Goal: Task Accomplishment & Management: Manage account settings

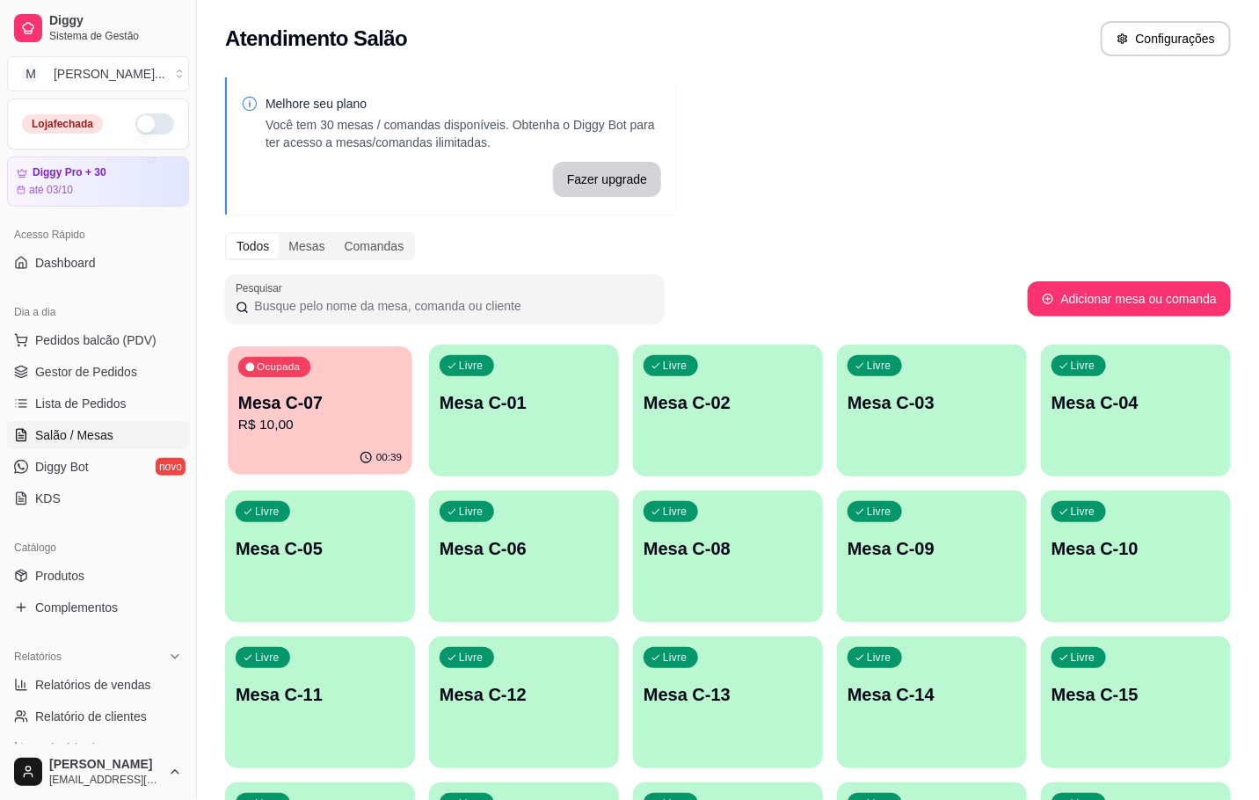
click at [316, 449] on div "00:39" at bounding box center [320, 457] width 185 height 33
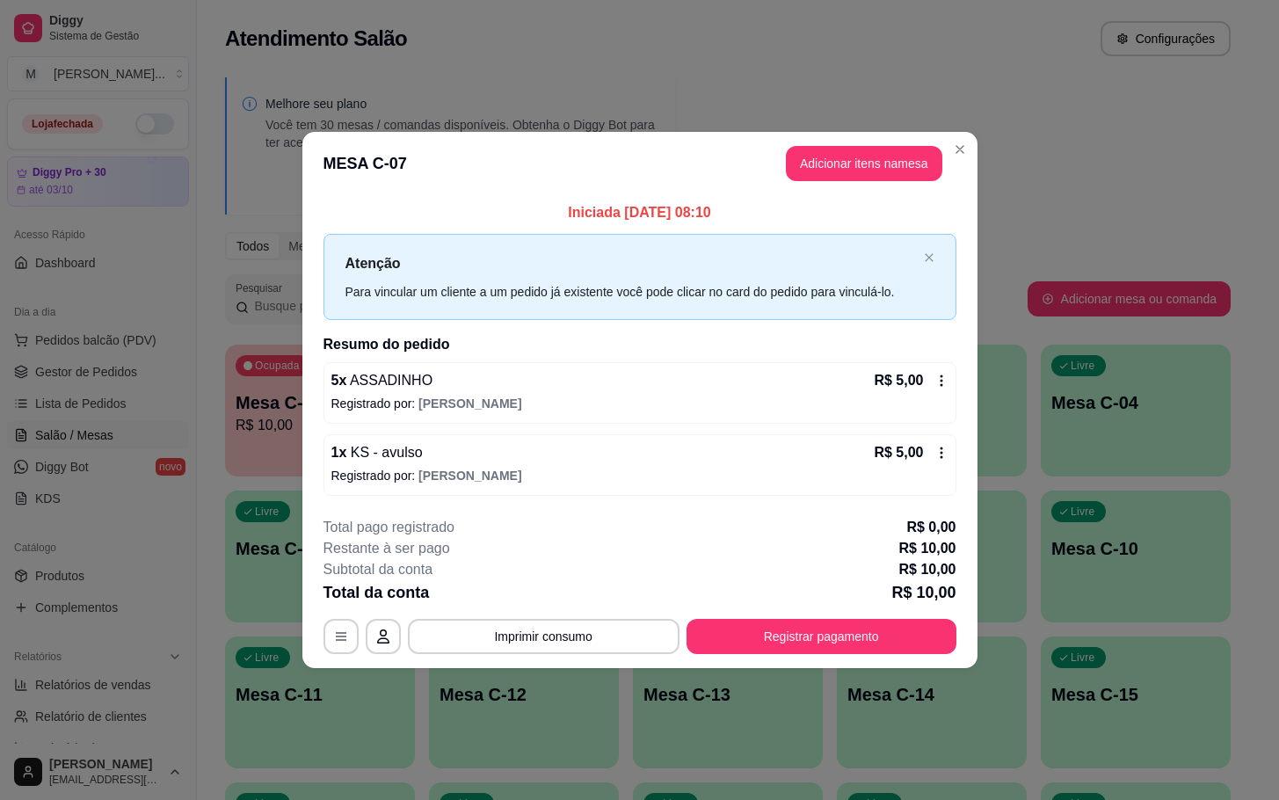
drag, startPoint x: 958, startPoint y: 634, endPoint x: 982, endPoint y: 658, distance: 33.6
click at [968, 639] on footer "**********" at bounding box center [639, 585] width 675 height 165
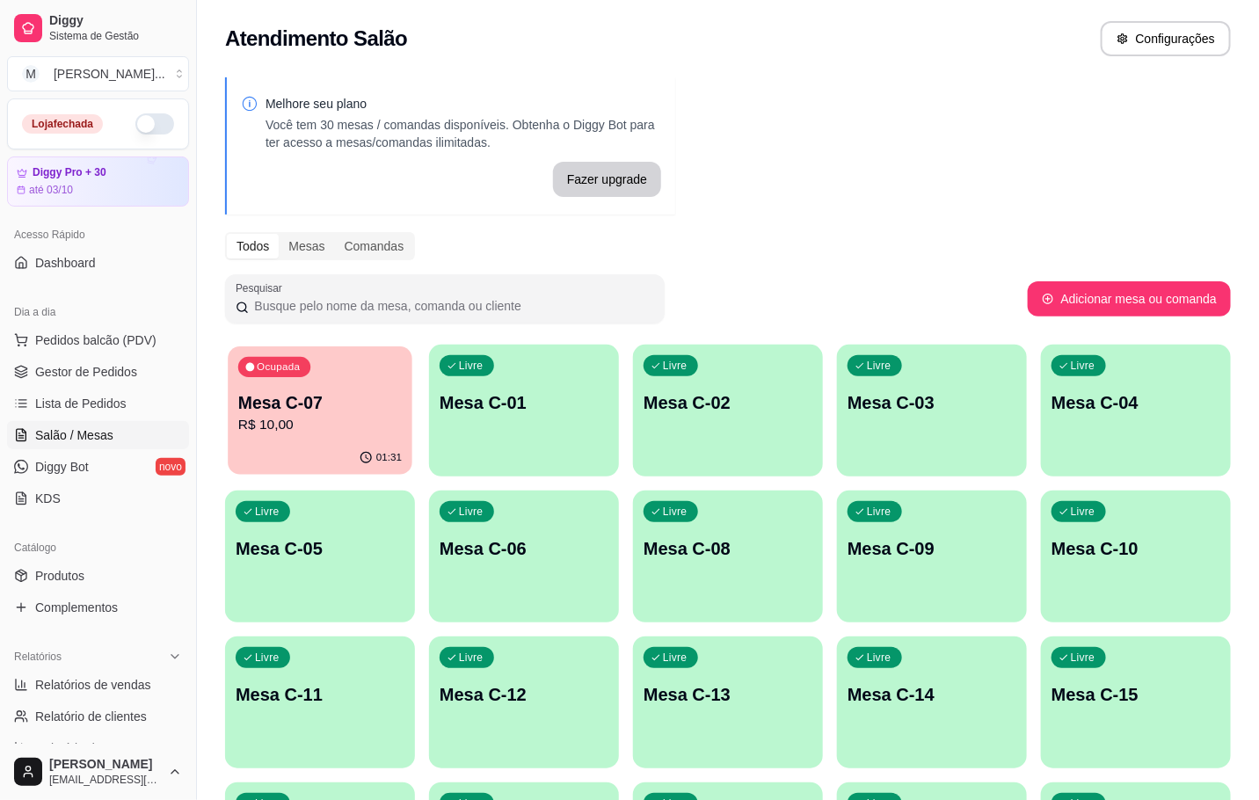
click at [273, 430] on p "R$ 10,00" at bounding box center [320, 425] width 164 height 20
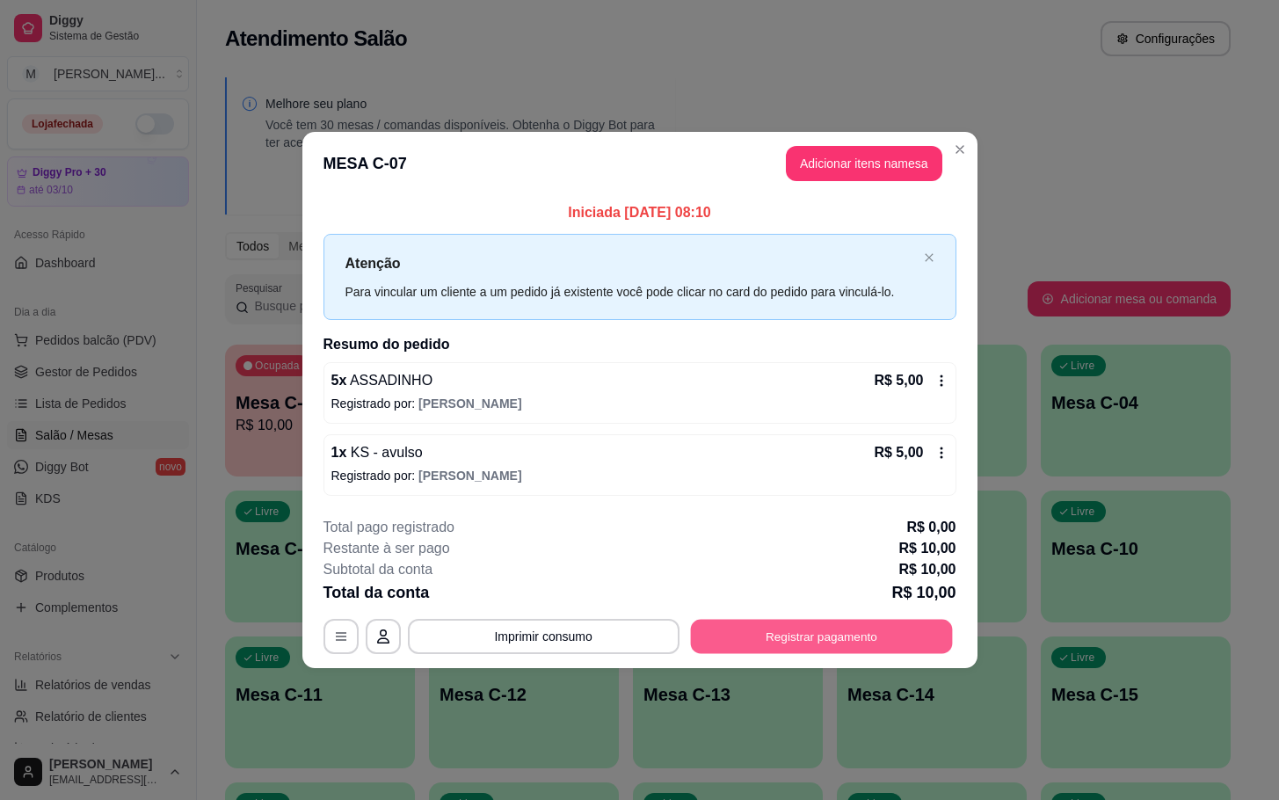
click at [796, 638] on button "Registrar pagamento" at bounding box center [821, 636] width 262 height 34
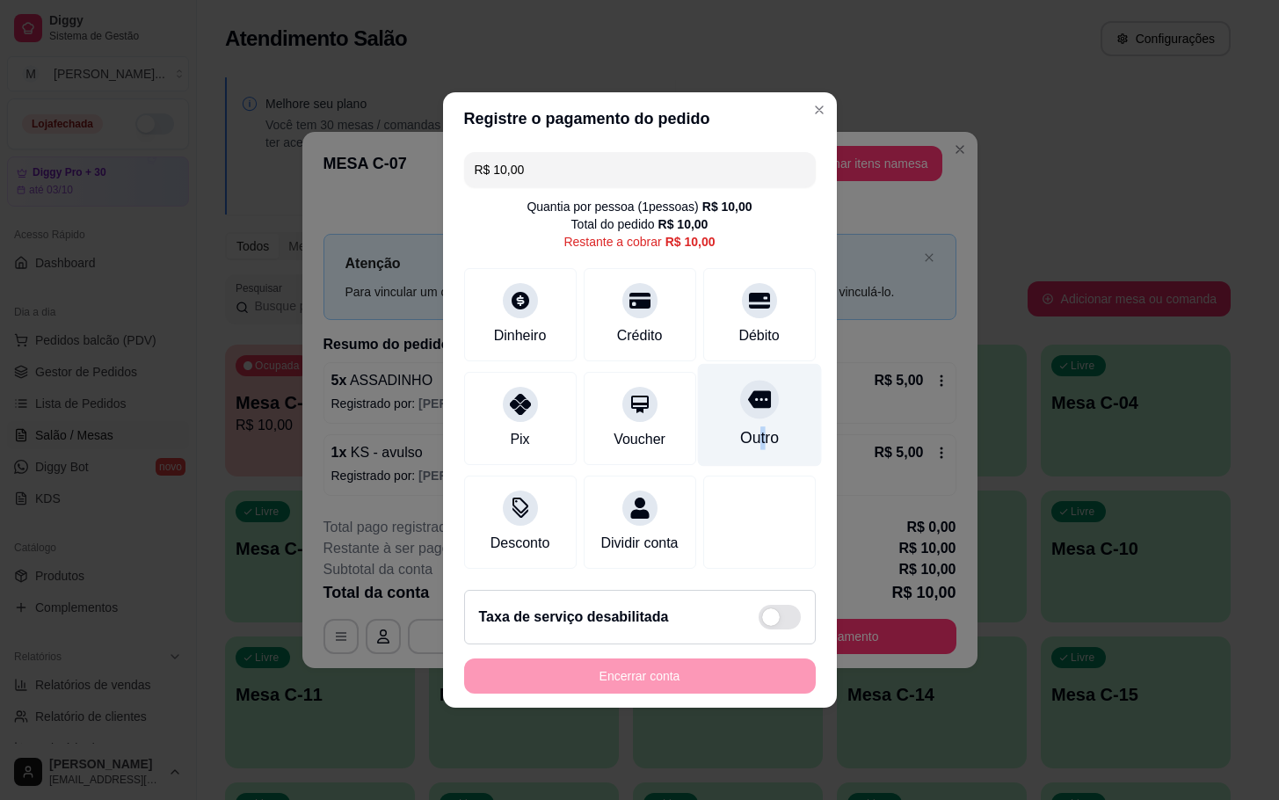
click at [745, 414] on div "Outro" at bounding box center [759, 415] width 124 height 103
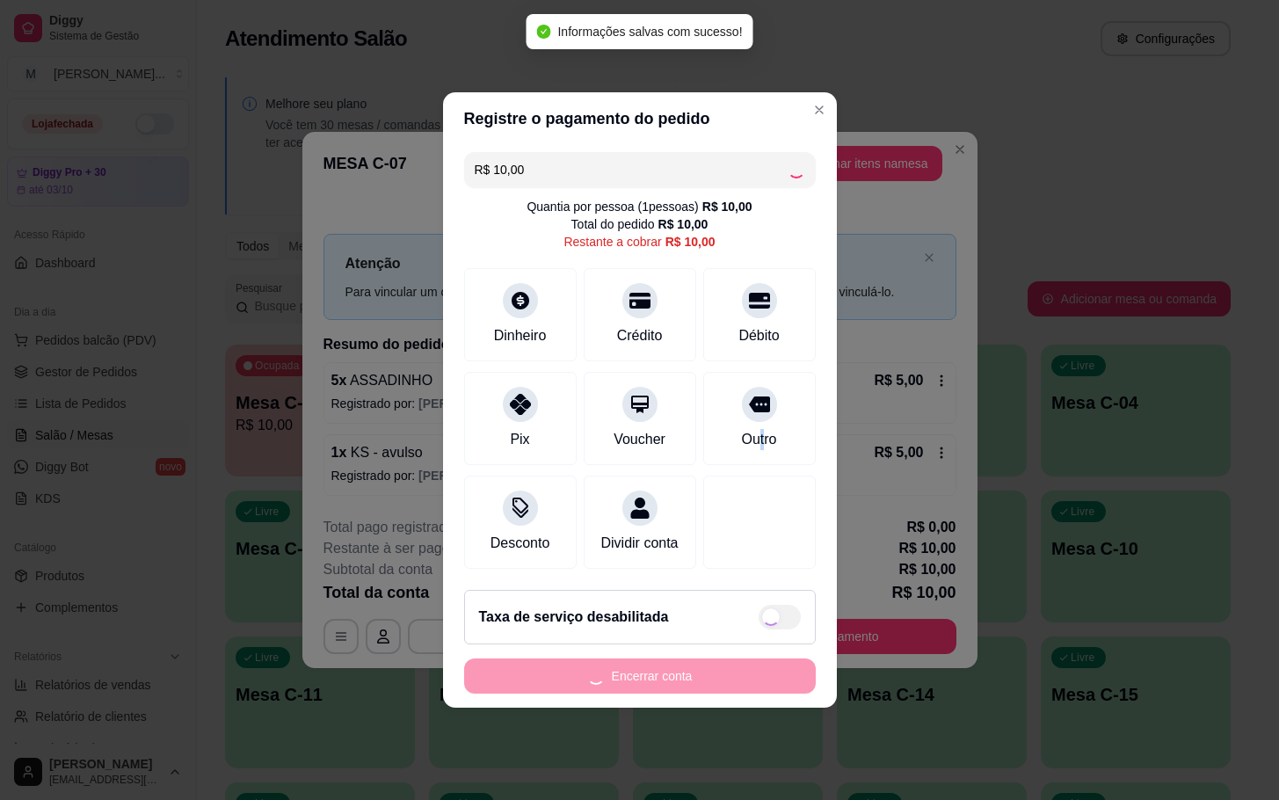
type input "R$ 0,00"
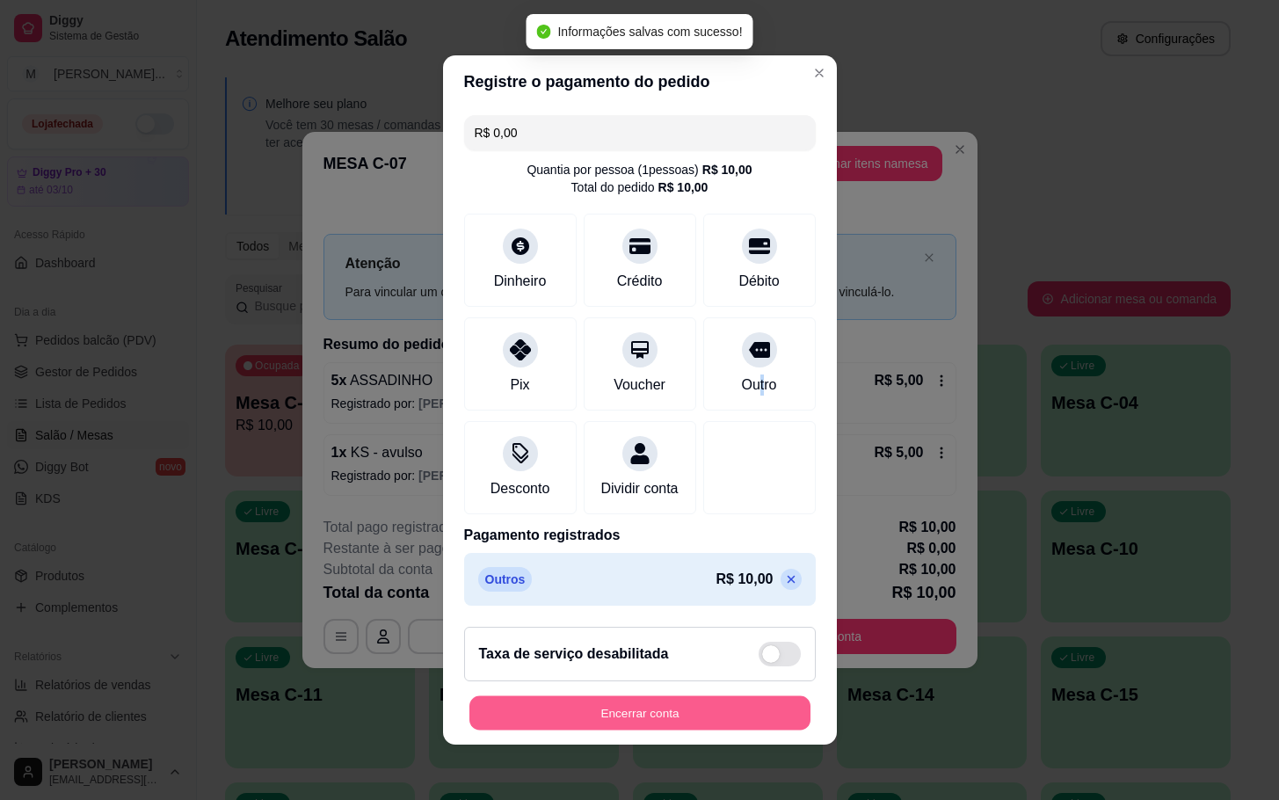
click at [686, 731] on button "Encerrar conta" at bounding box center [639, 713] width 341 height 34
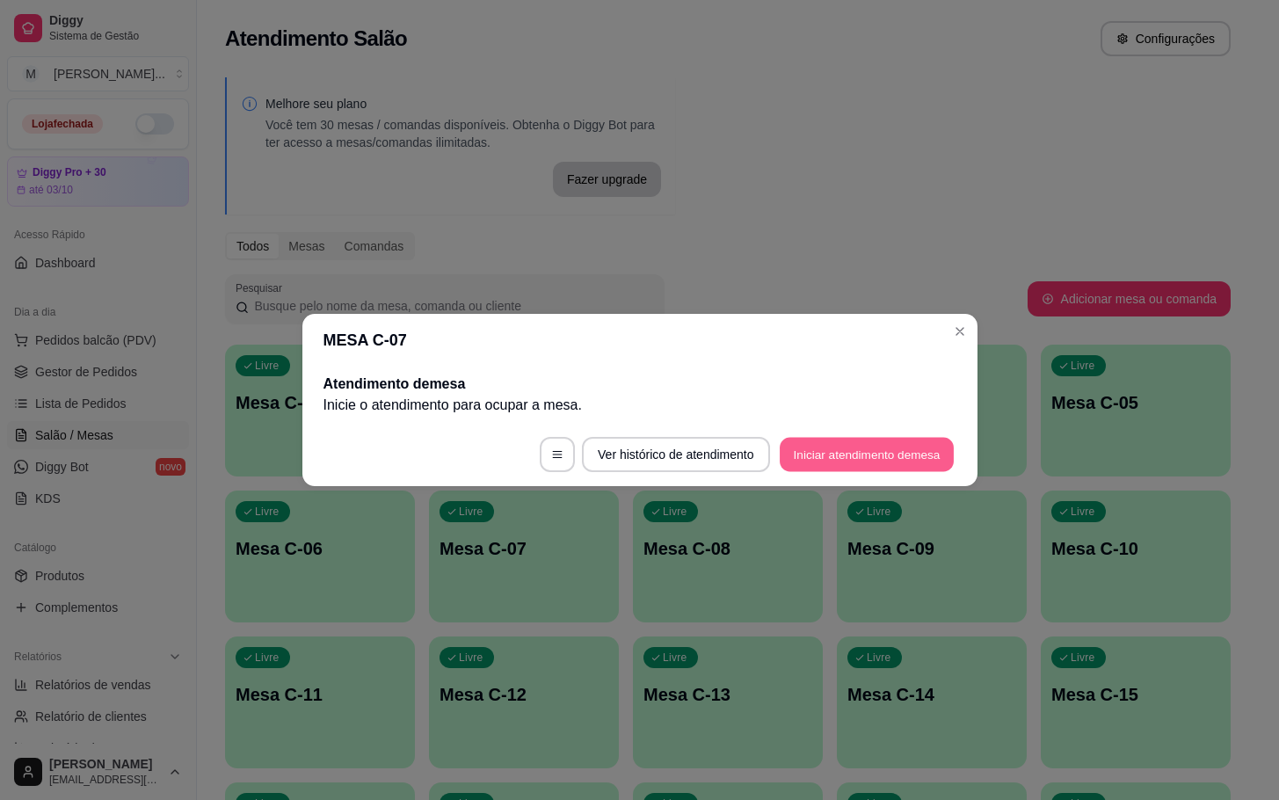
click at [812, 456] on button "Iniciar atendimento de mesa" at bounding box center [867, 455] width 174 height 34
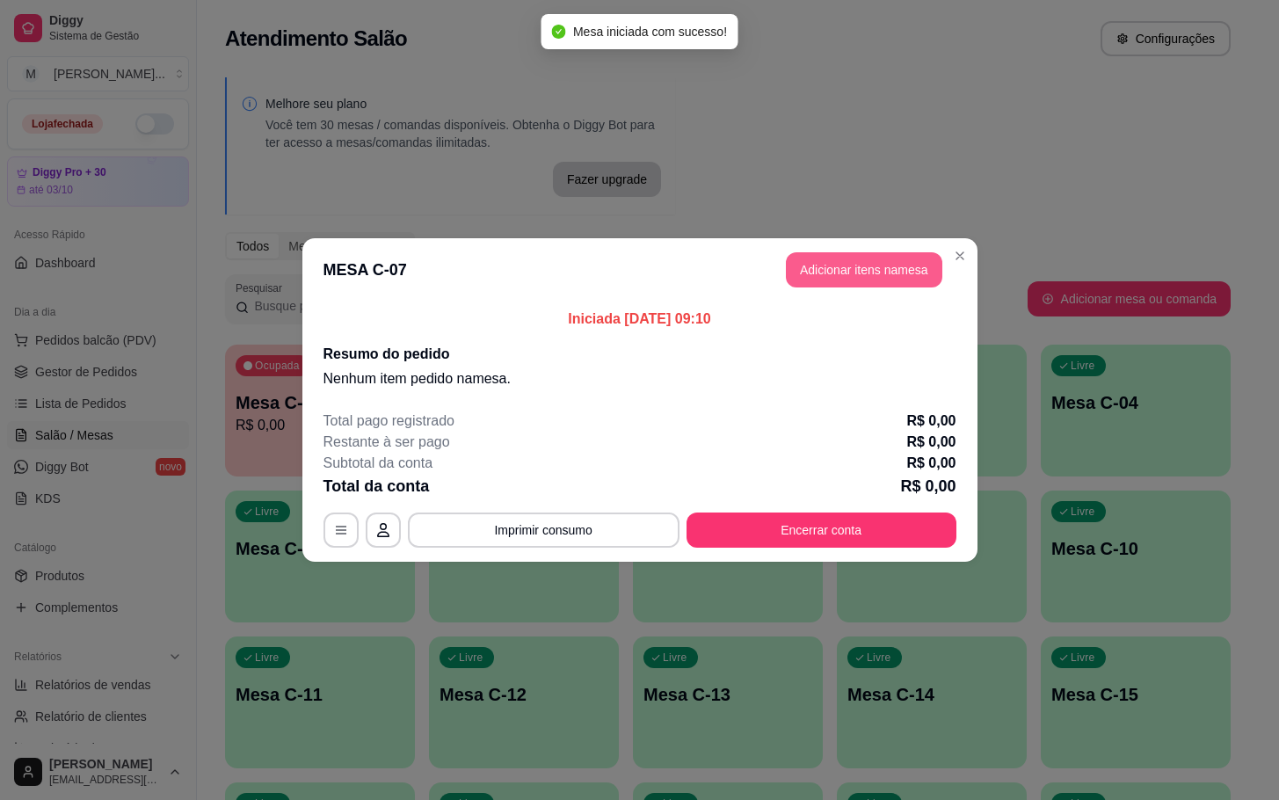
click at [869, 267] on button "Adicionar itens na mesa" at bounding box center [864, 269] width 156 height 35
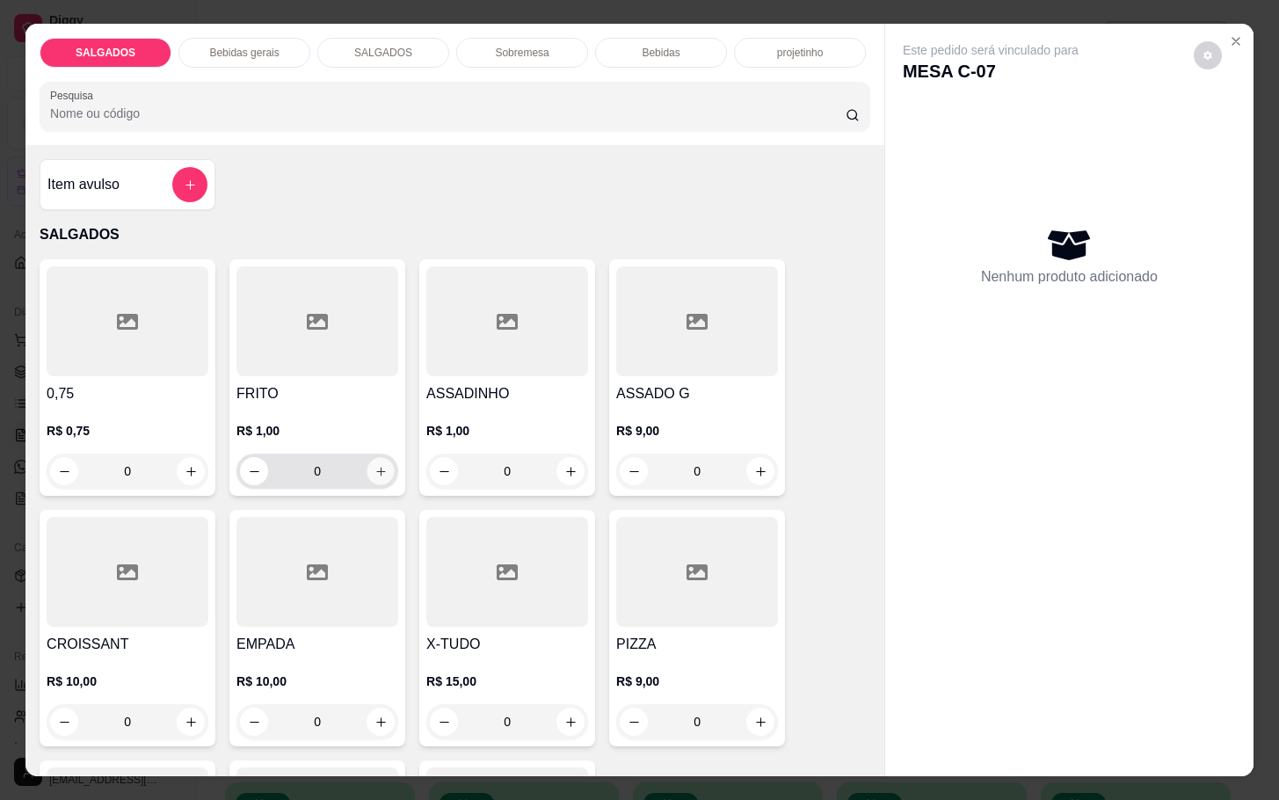
click at [374, 465] on icon "increase-product-quantity" at bounding box center [380, 471] width 13 height 13
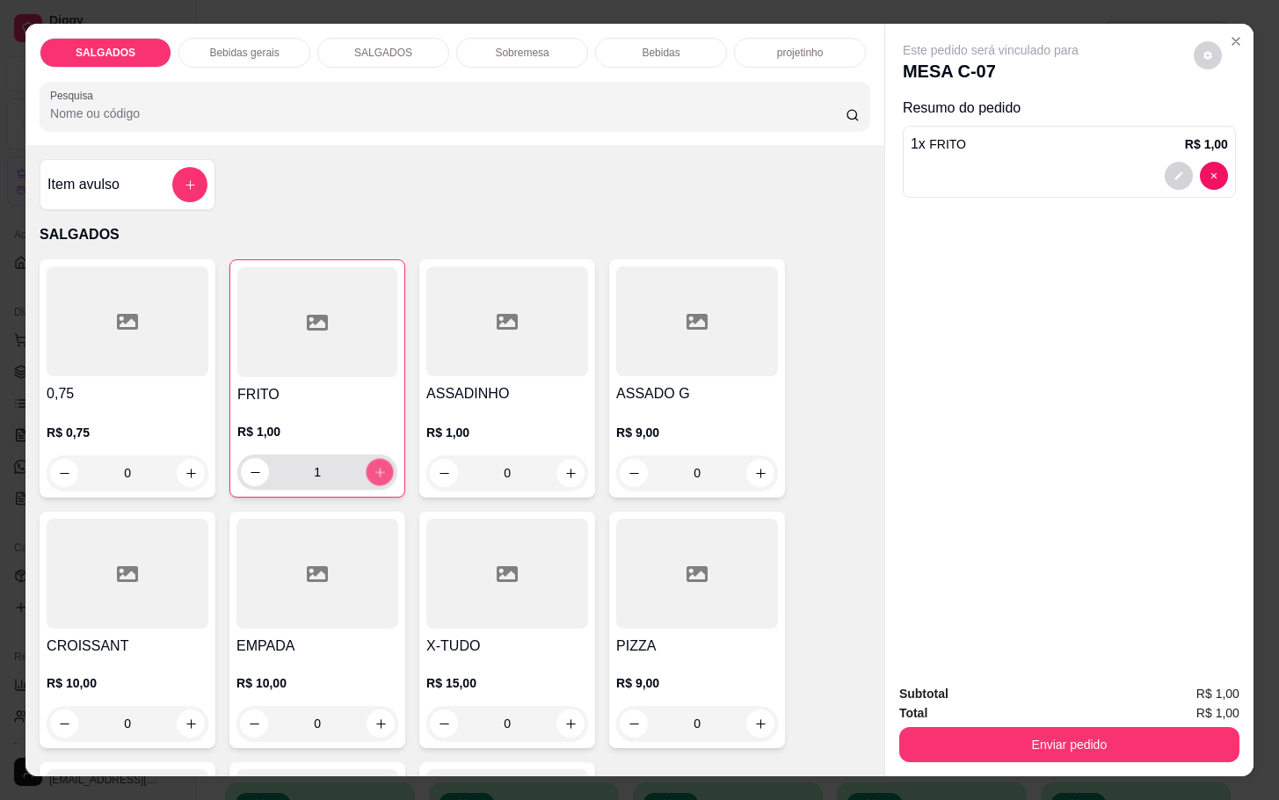
click at [374, 466] on icon "increase-product-quantity" at bounding box center [380, 472] width 13 height 13
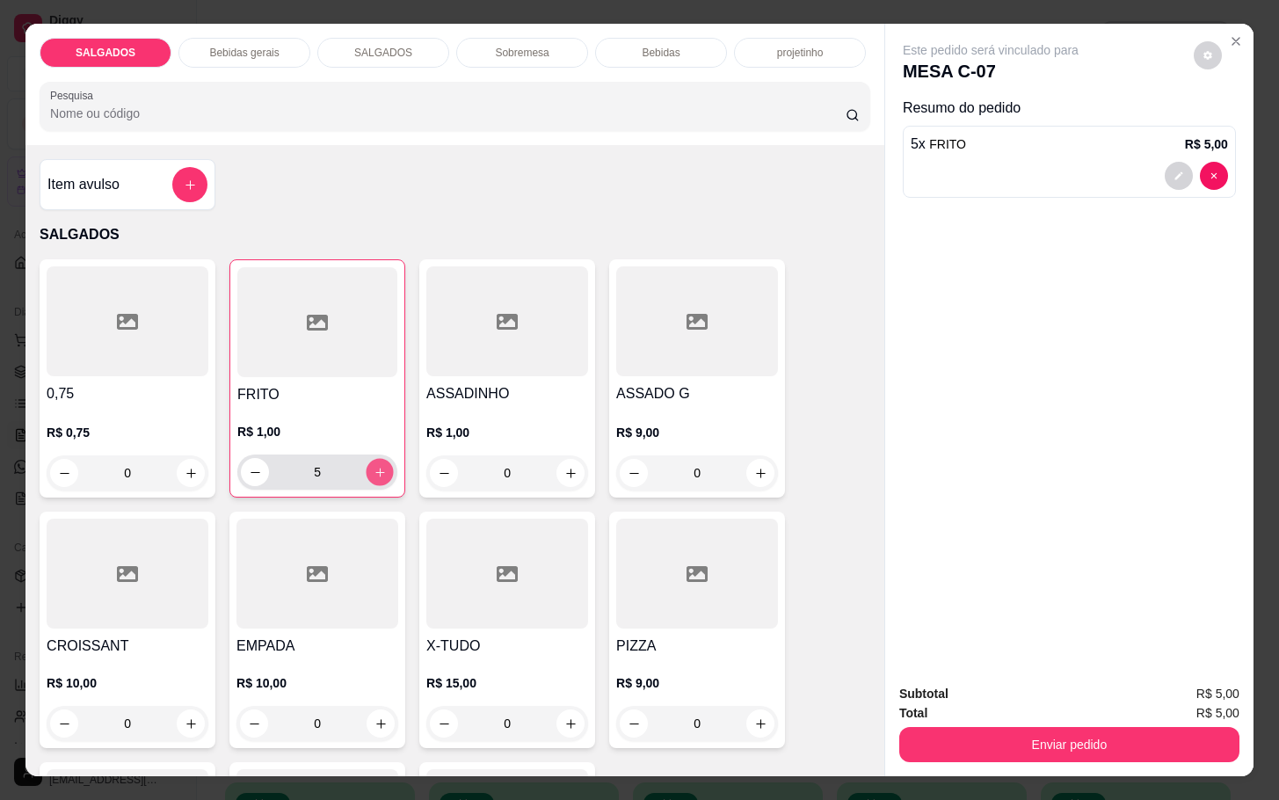
type input "6"
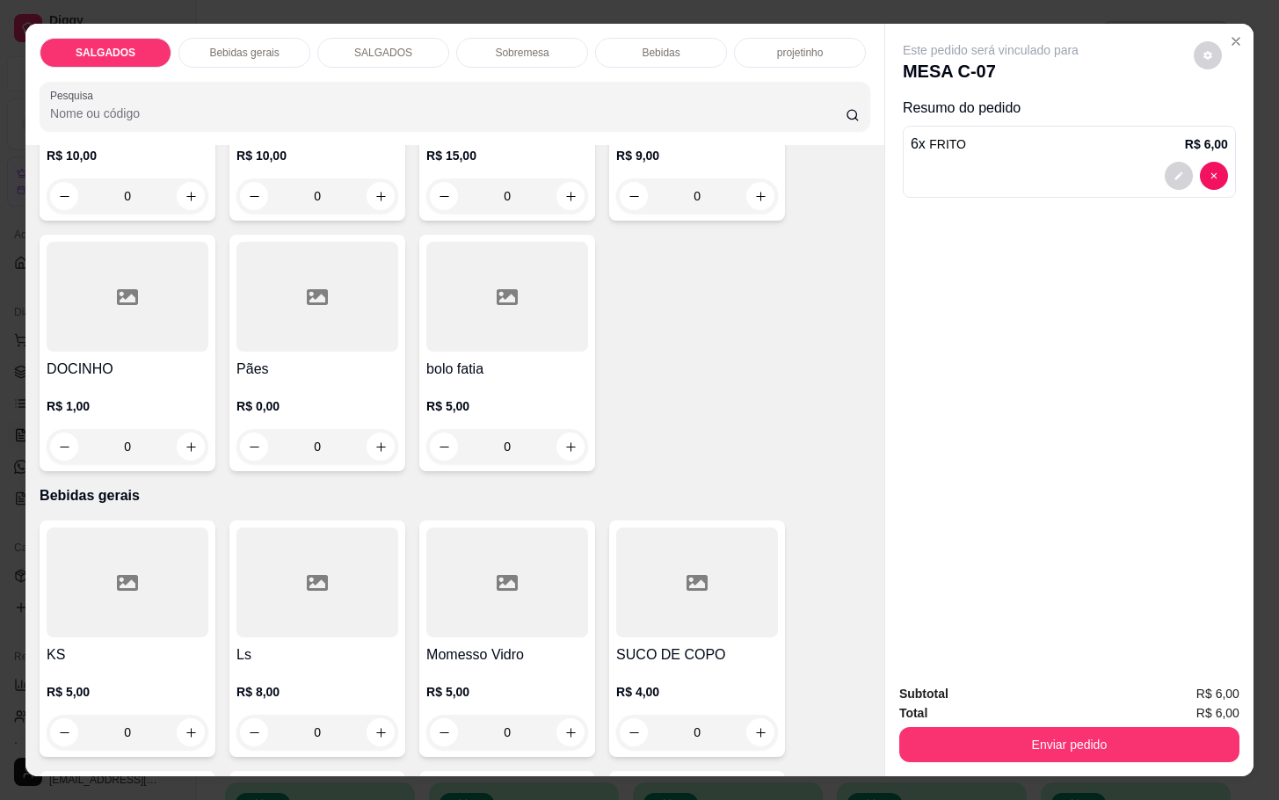
scroll to position [659, 0]
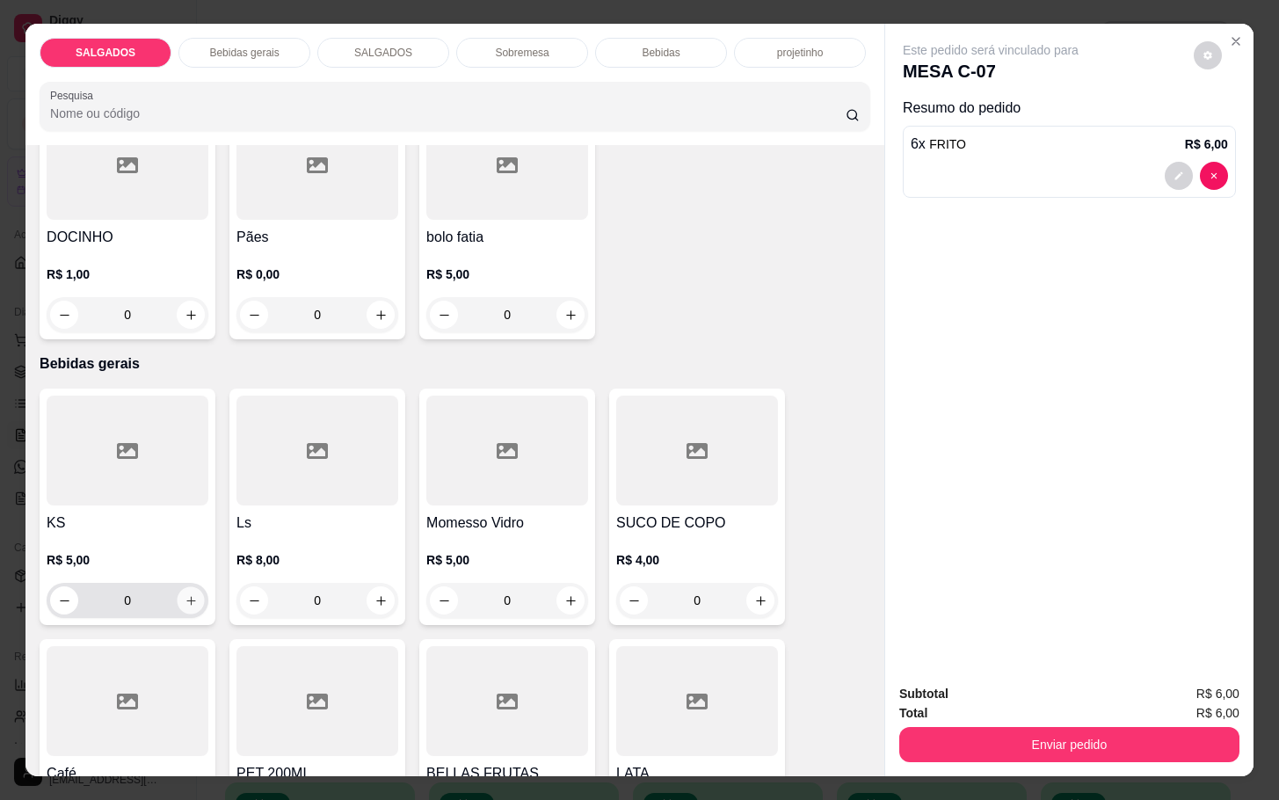
click at [179, 601] on button "increase-product-quantity" at bounding box center [191, 600] width 27 height 27
type input "1"
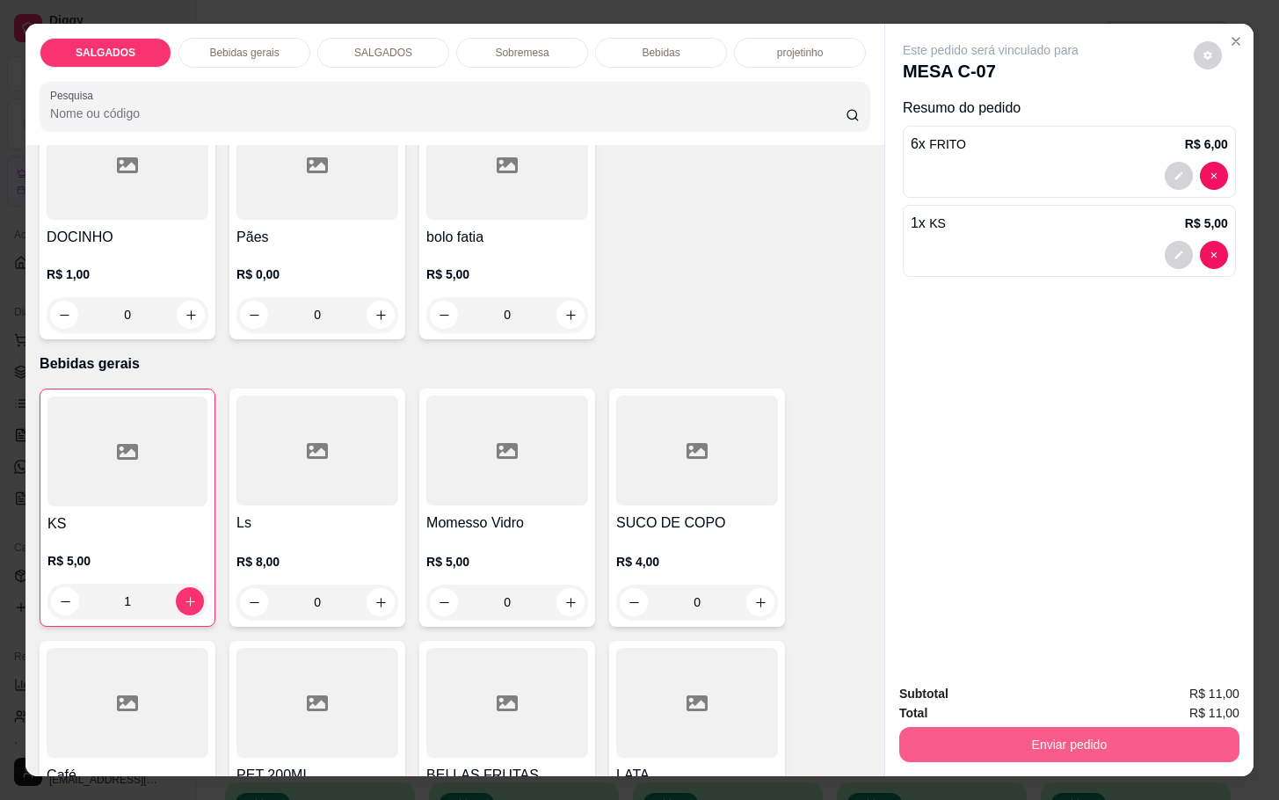
click at [1094, 742] on button "Enviar pedido" at bounding box center [1069, 744] width 340 height 35
click at [1203, 686] on button "Enviar pedido" at bounding box center [1191, 691] width 97 height 33
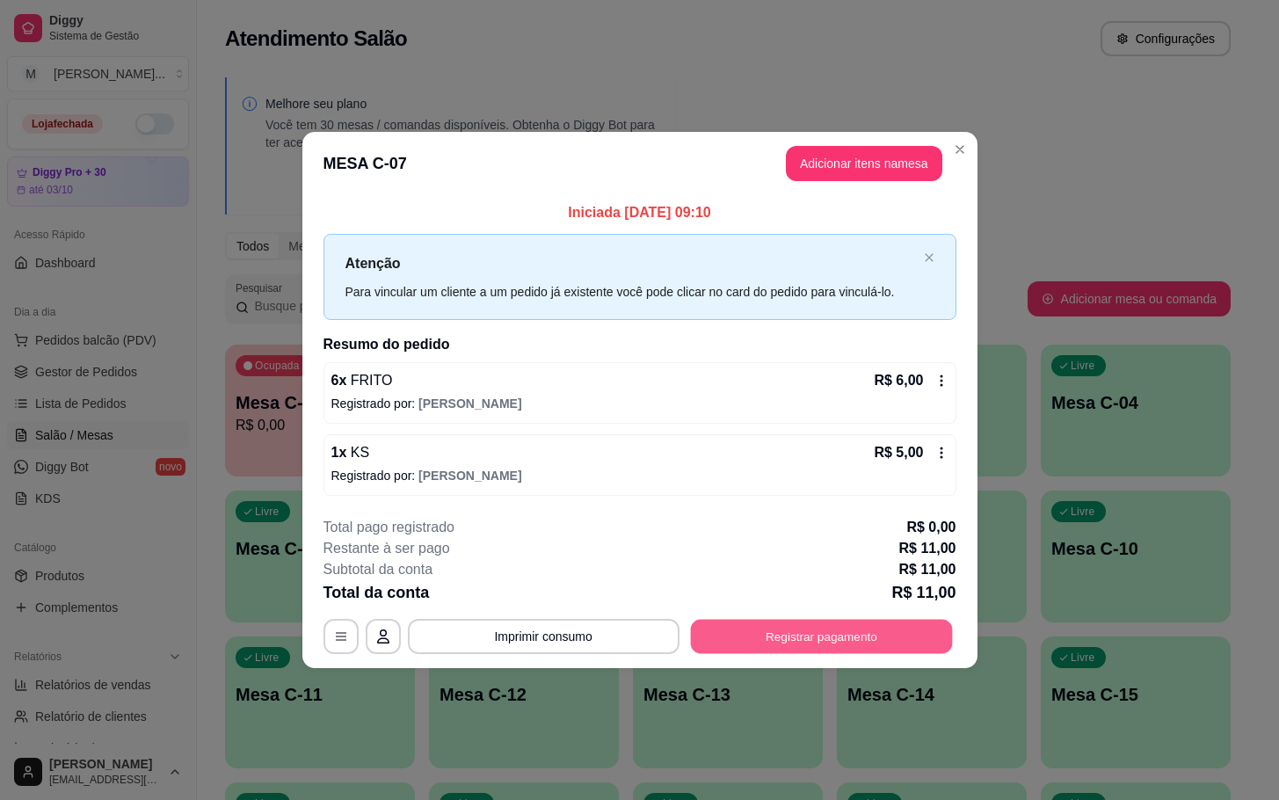
click at [757, 653] on button "Registrar pagamento" at bounding box center [821, 636] width 262 height 34
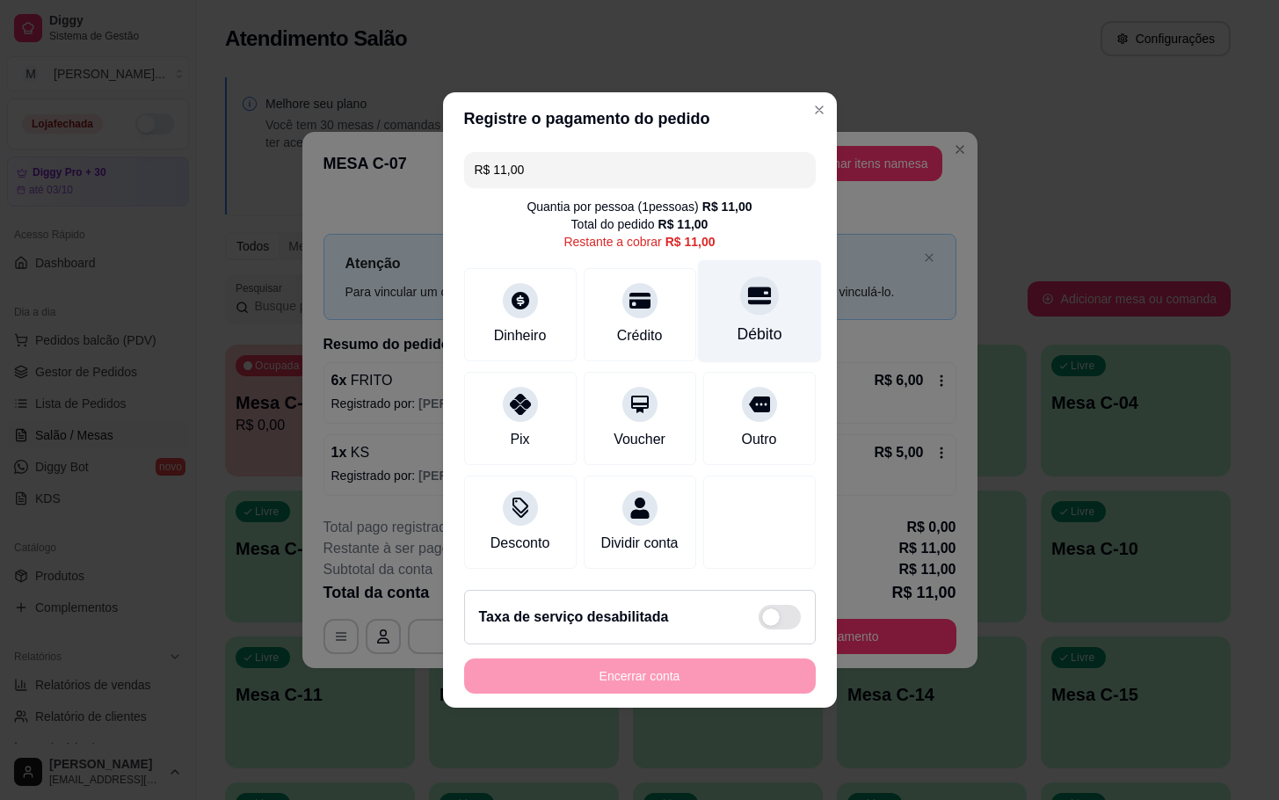
click at [753, 298] on div at bounding box center [759, 295] width 39 height 39
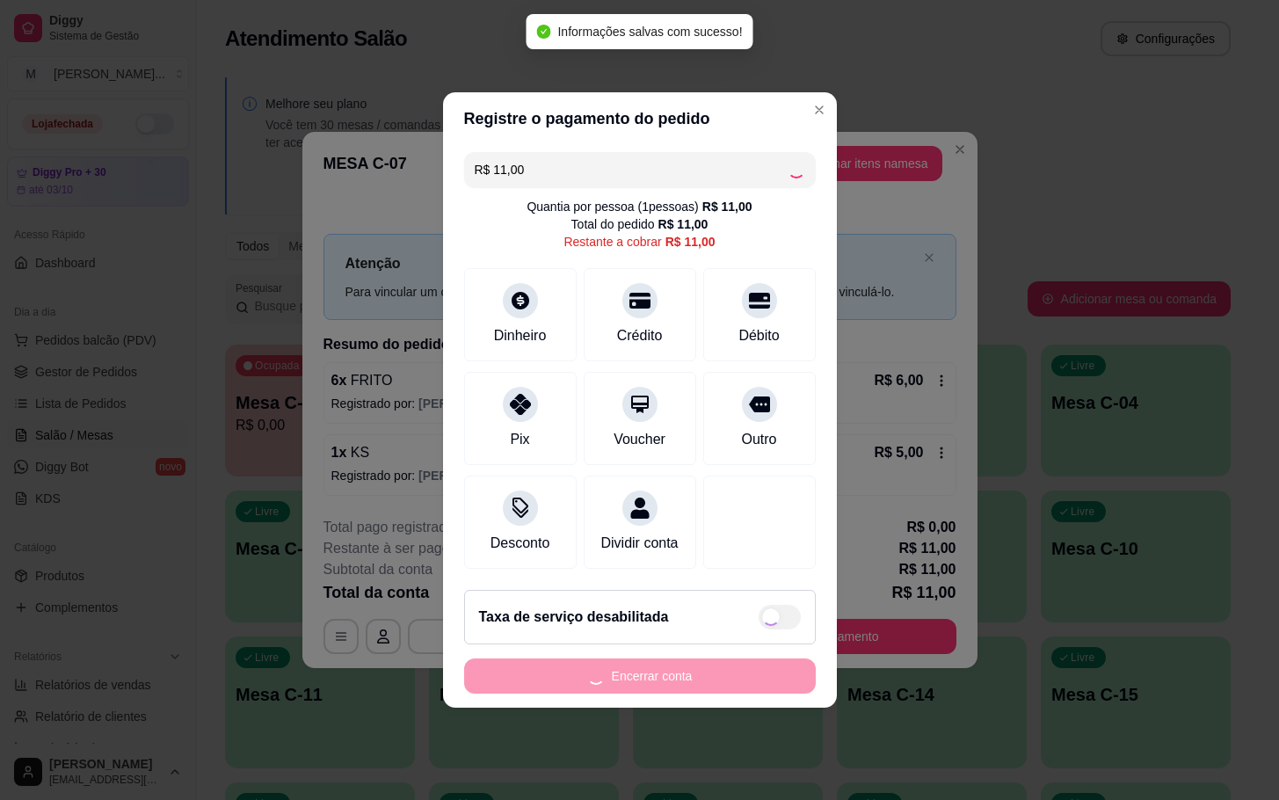
type input "R$ 0,00"
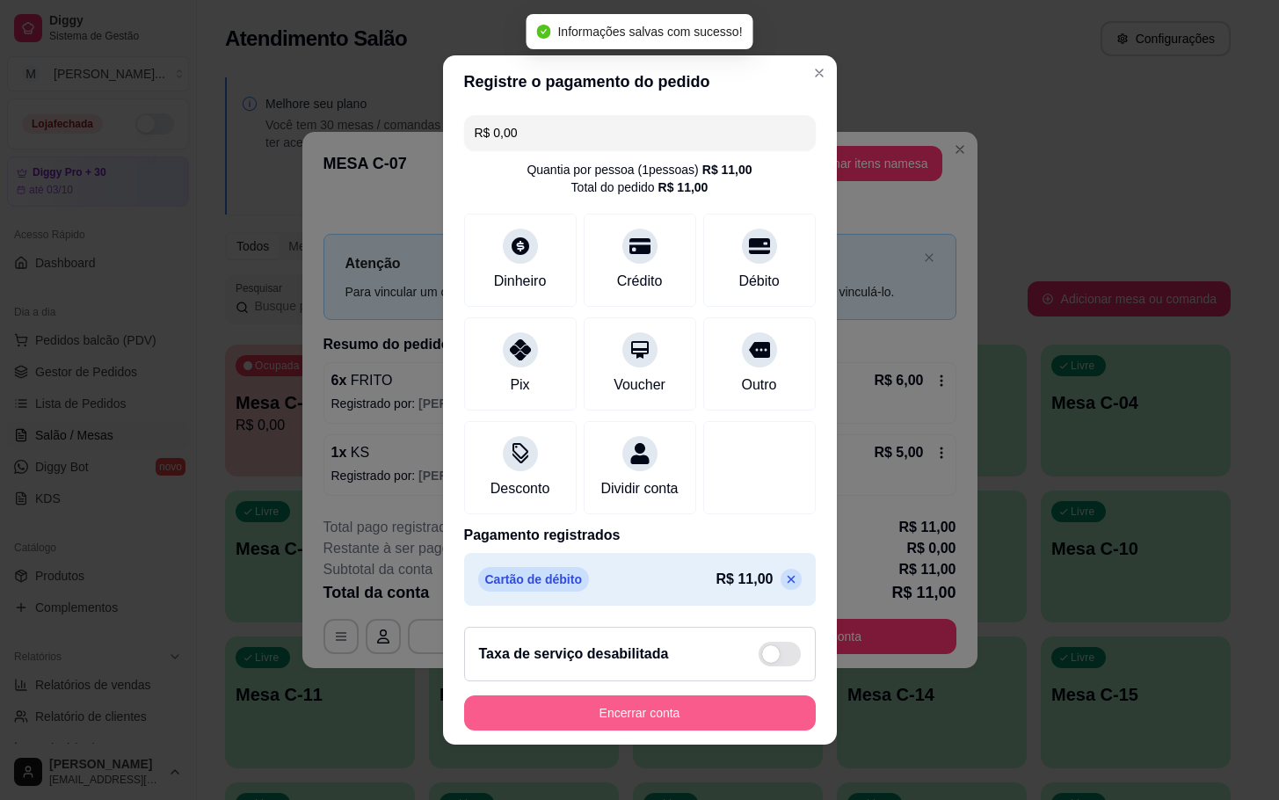
click at [717, 710] on button "Encerrar conta" at bounding box center [640, 712] width 352 height 35
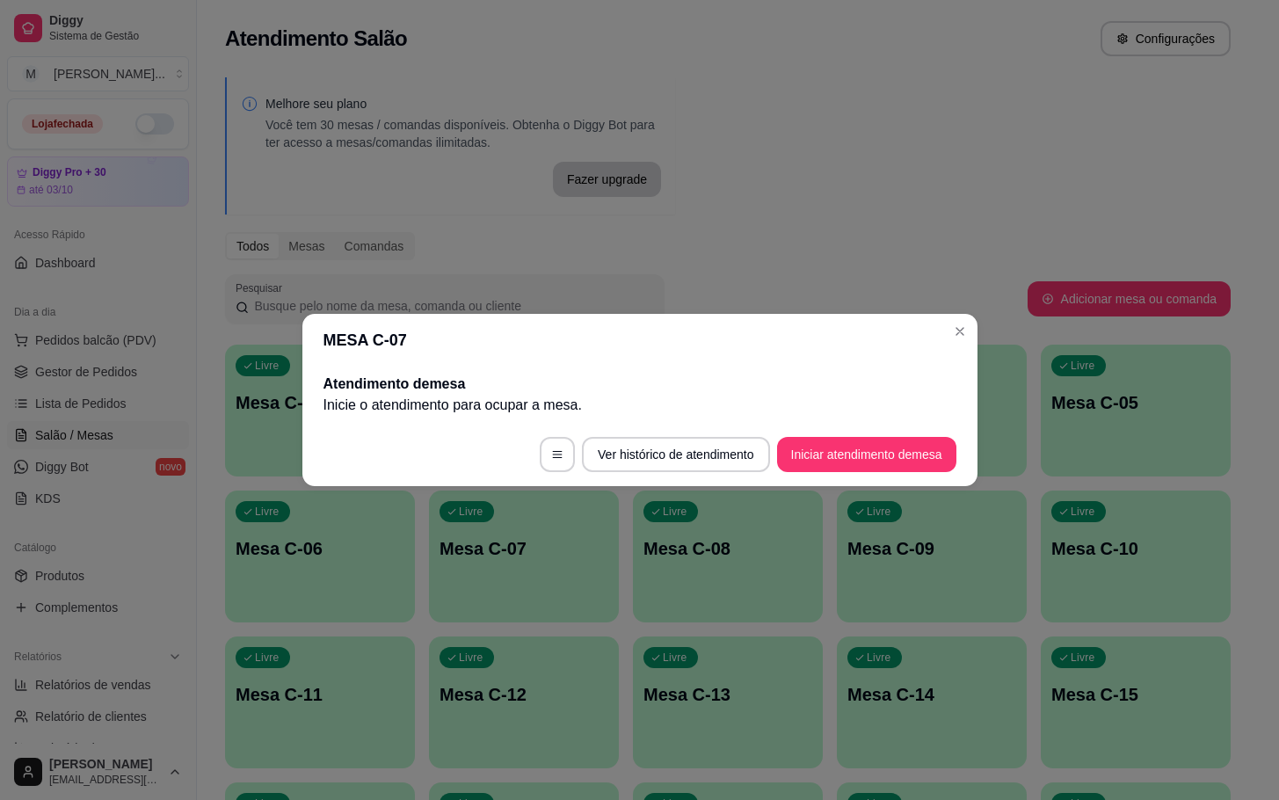
click at [905, 457] on button "Iniciar atendimento de mesa" at bounding box center [866, 454] width 179 height 35
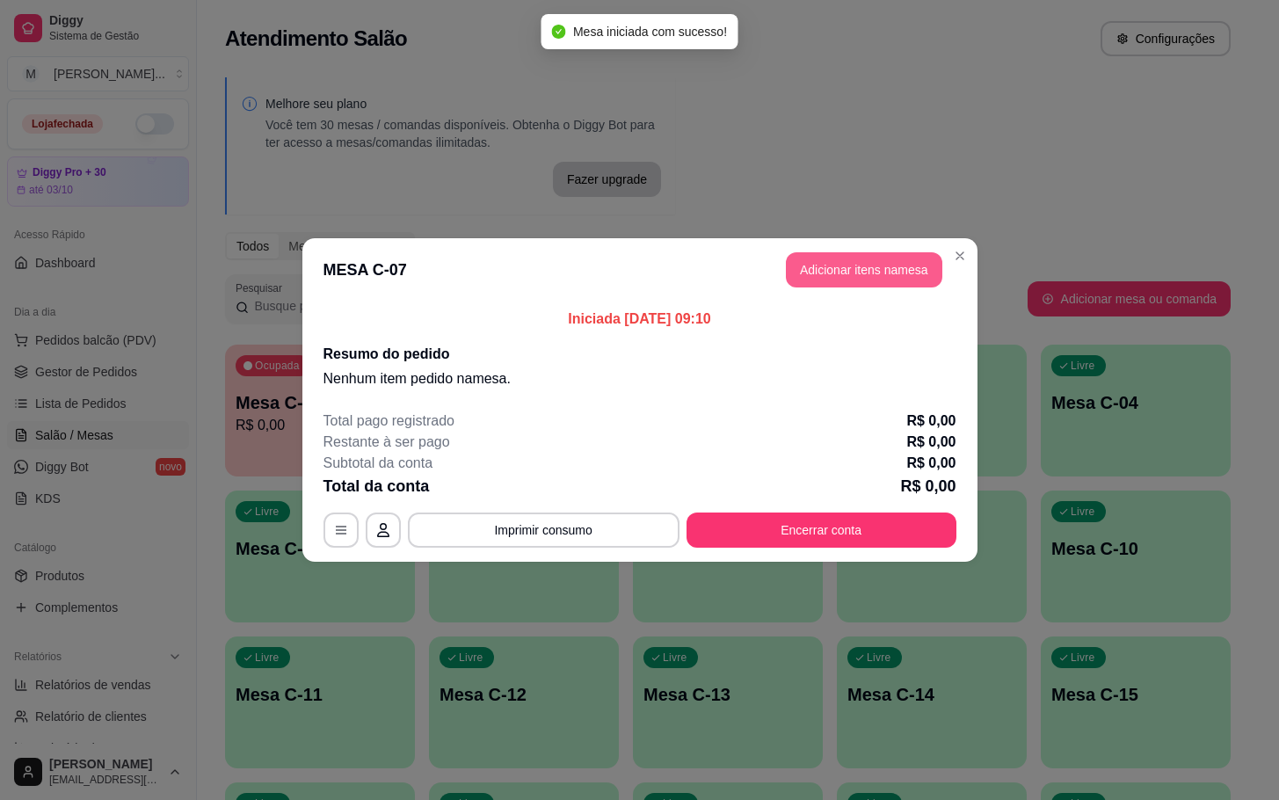
click at [858, 278] on button "Adicionar itens na mesa" at bounding box center [864, 269] width 156 height 35
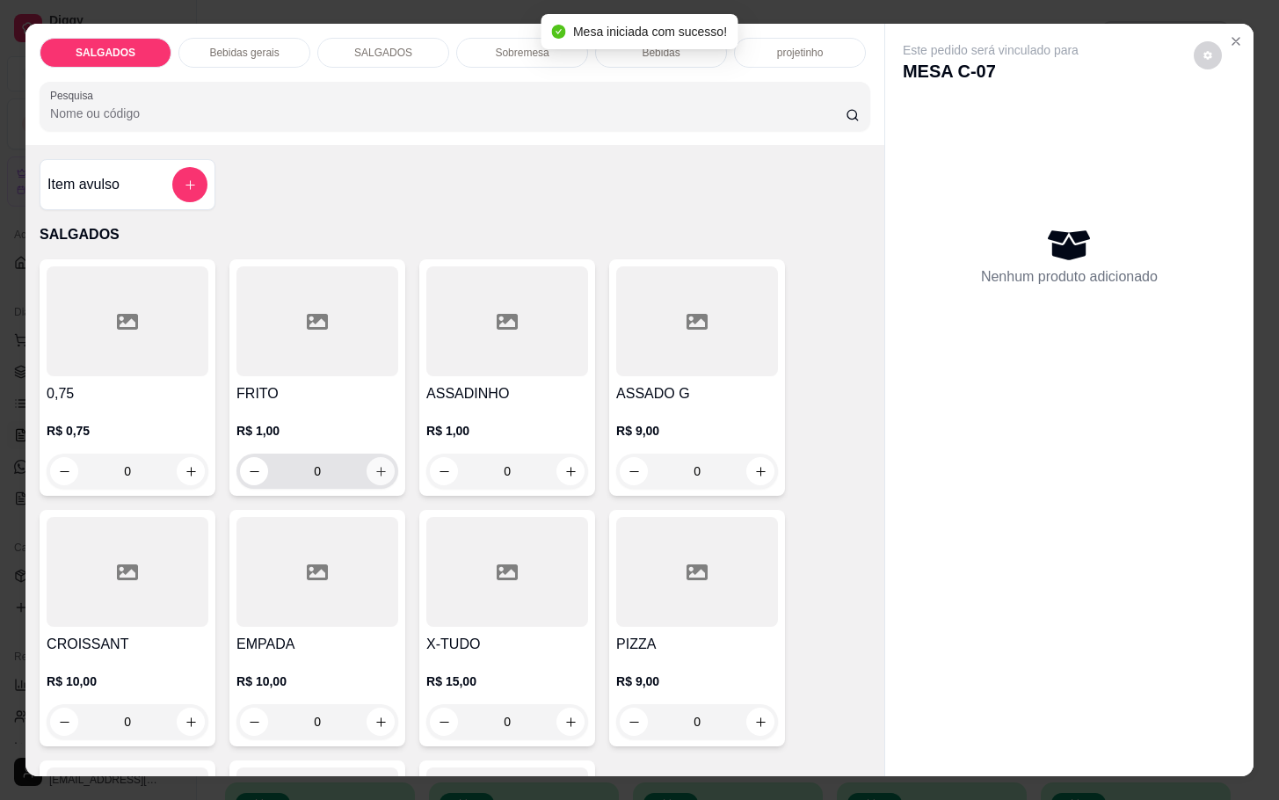
click at [374, 465] on icon "increase-product-quantity" at bounding box center [380, 471] width 13 height 13
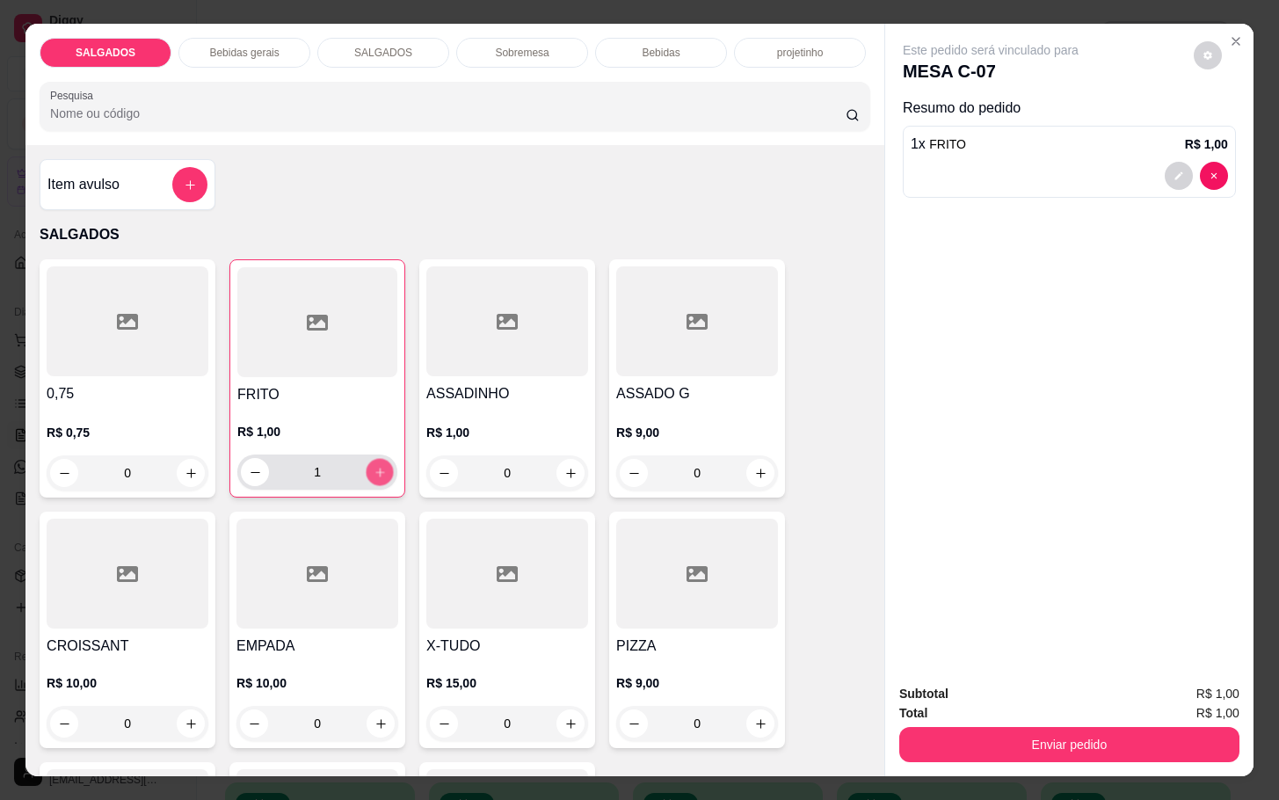
click at [378, 464] on button "increase-product-quantity" at bounding box center [380, 472] width 27 height 27
type input "4"
click at [243, 63] on div "SALGADOS Bebidas gerais SALGADOS Sobremesa Bebidas projetinho Pesquisa" at bounding box center [454, 84] width 859 height 121
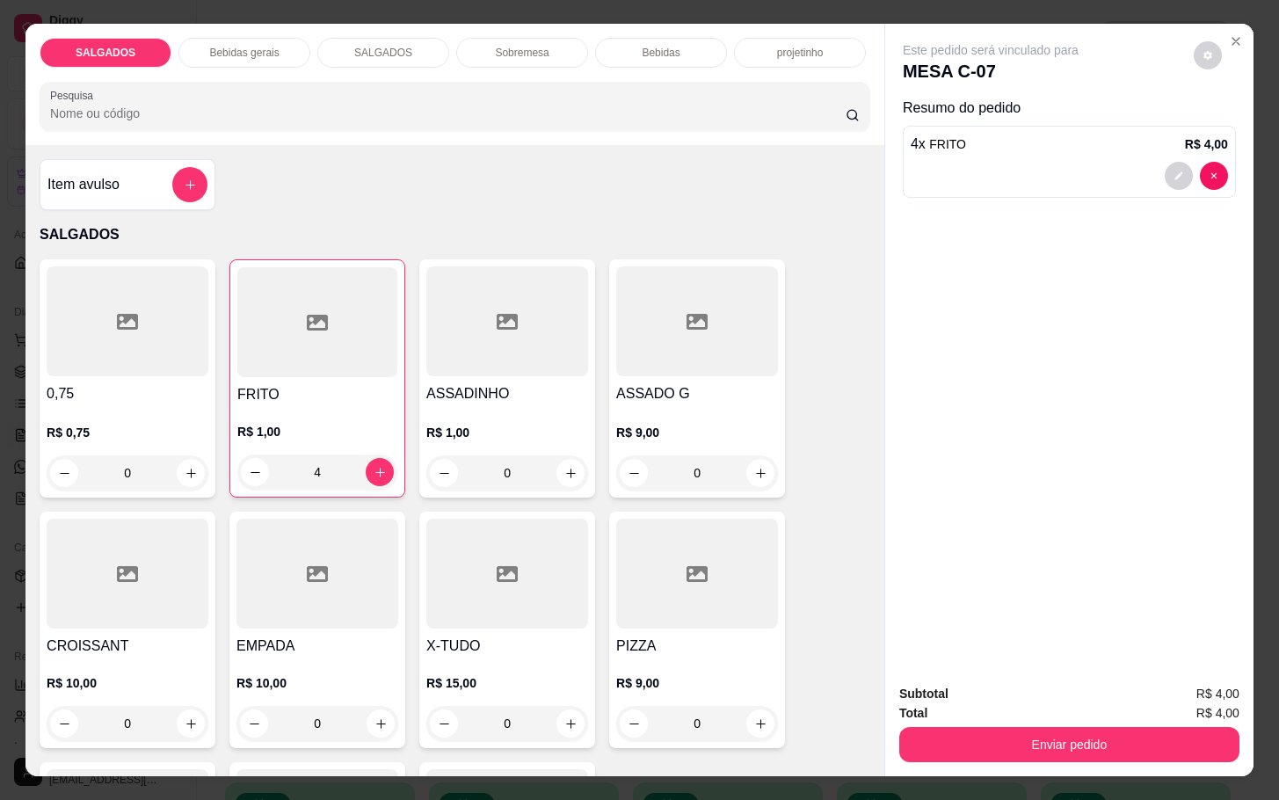
click at [244, 58] on div "Bebidas gerais" at bounding box center [244, 53] width 132 height 30
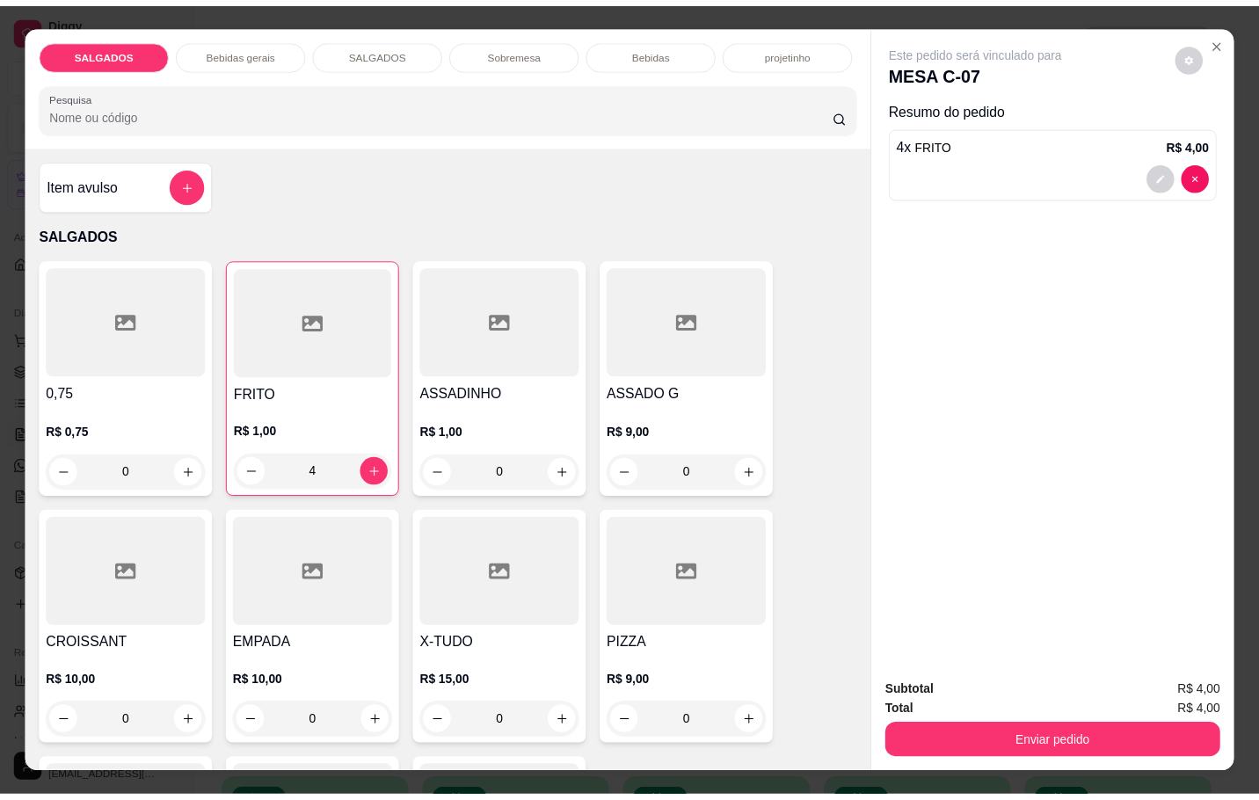
scroll to position [42, 0]
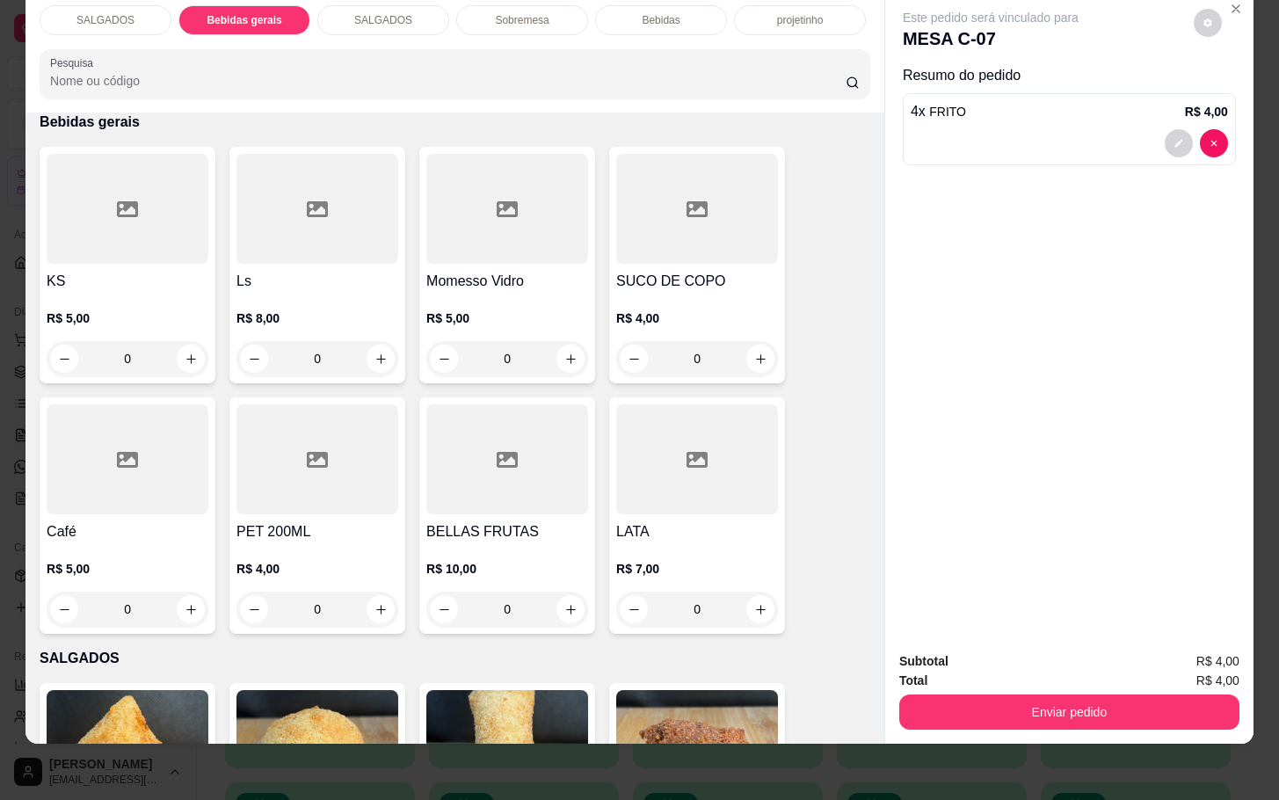
click at [526, 237] on div at bounding box center [507, 209] width 162 height 110
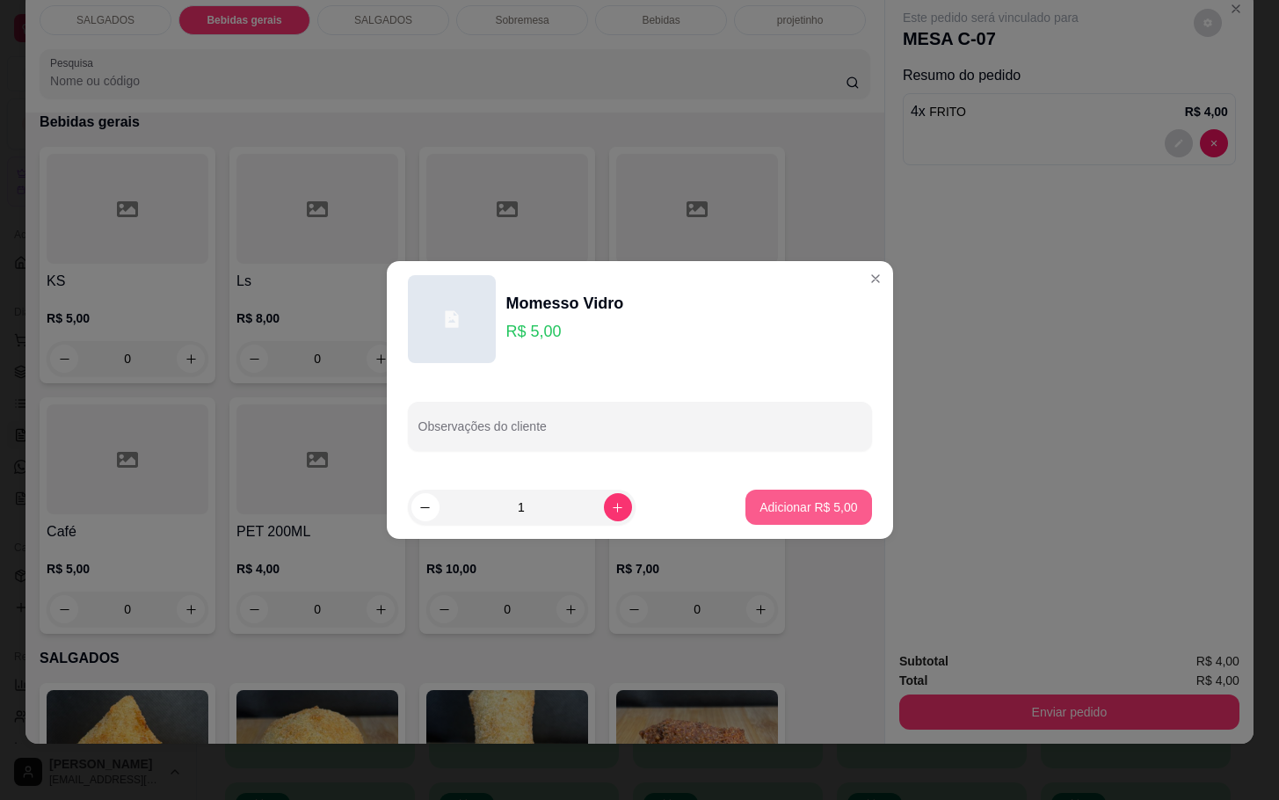
click at [832, 510] on p "Adicionar R$ 5,00" at bounding box center [809, 507] width 98 height 18
type input "1"
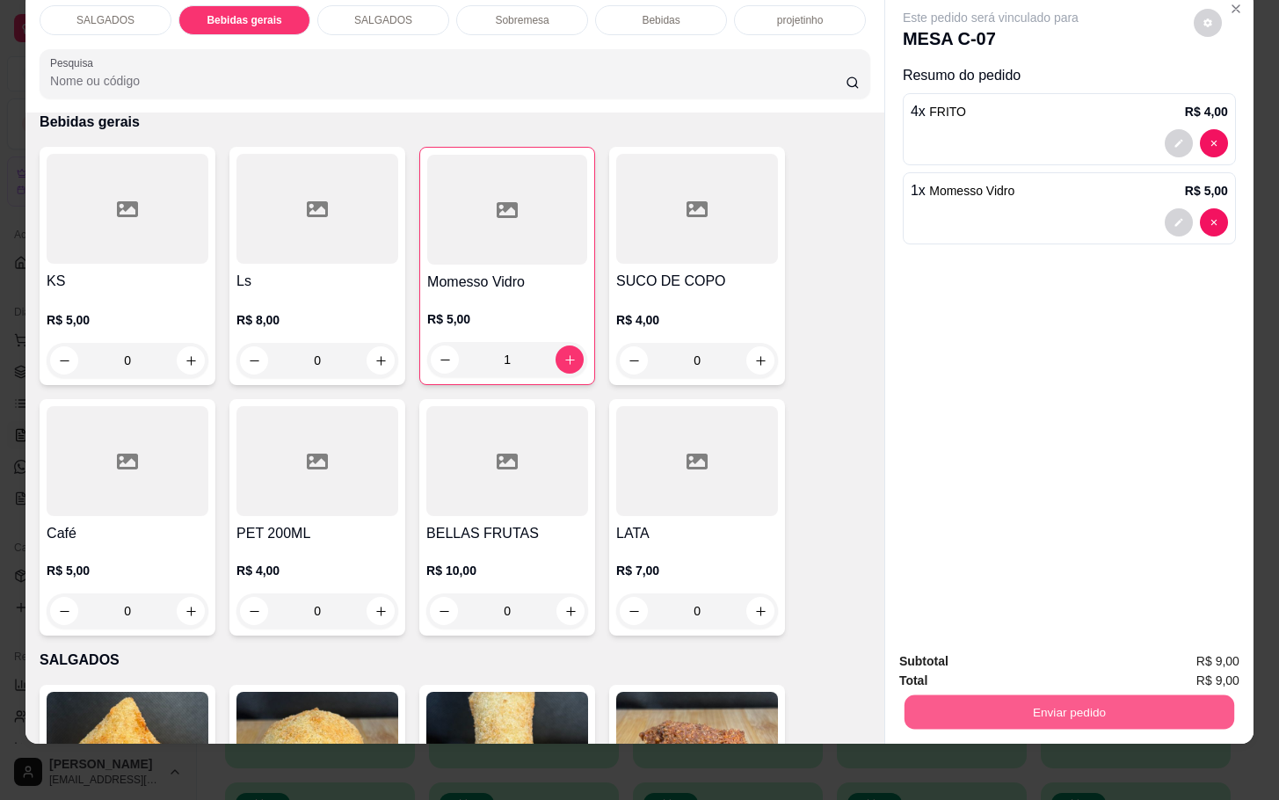
click at [1019, 697] on button "Enviar pedido" at bounding box center [1070, 711] width 330 height 34
click at [1188, 658] on button "Enviar pedido" at bounding box center [1191, 649] width 97 height 33
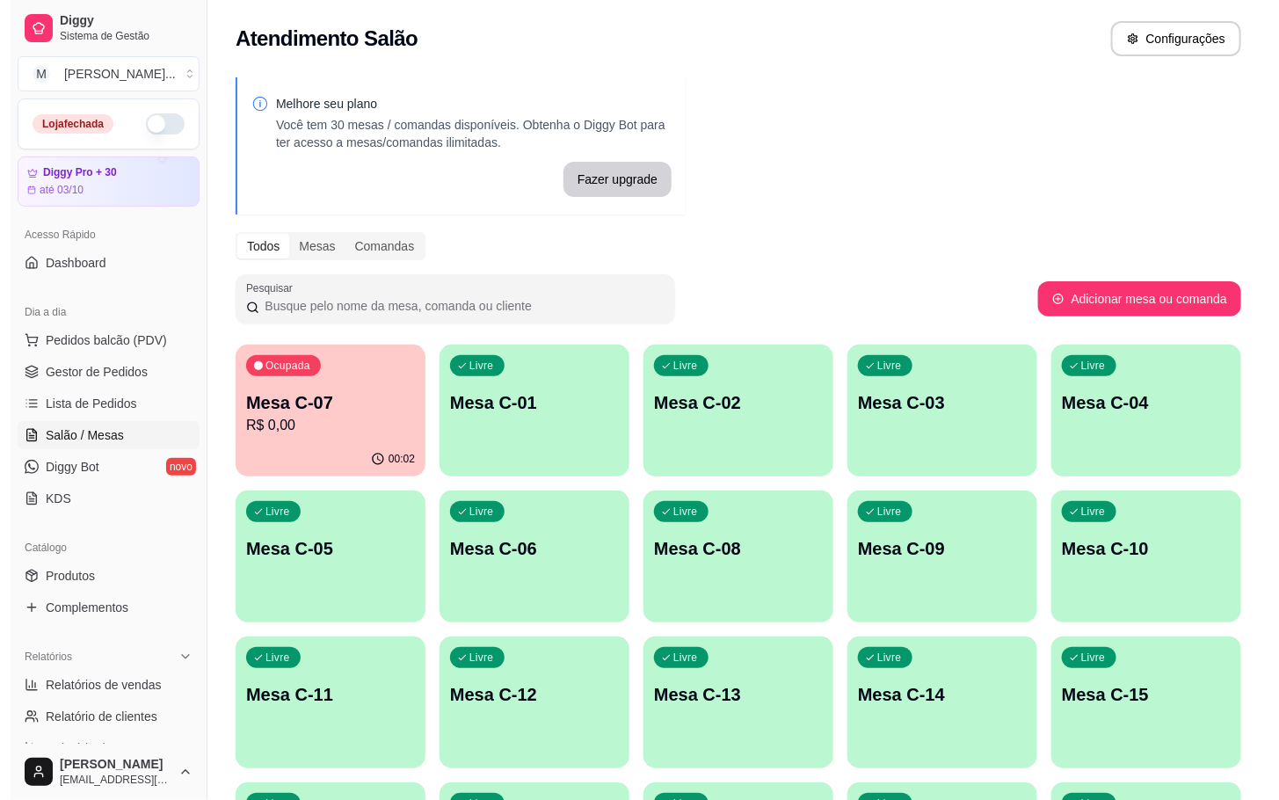
scroll to position [132, 0]
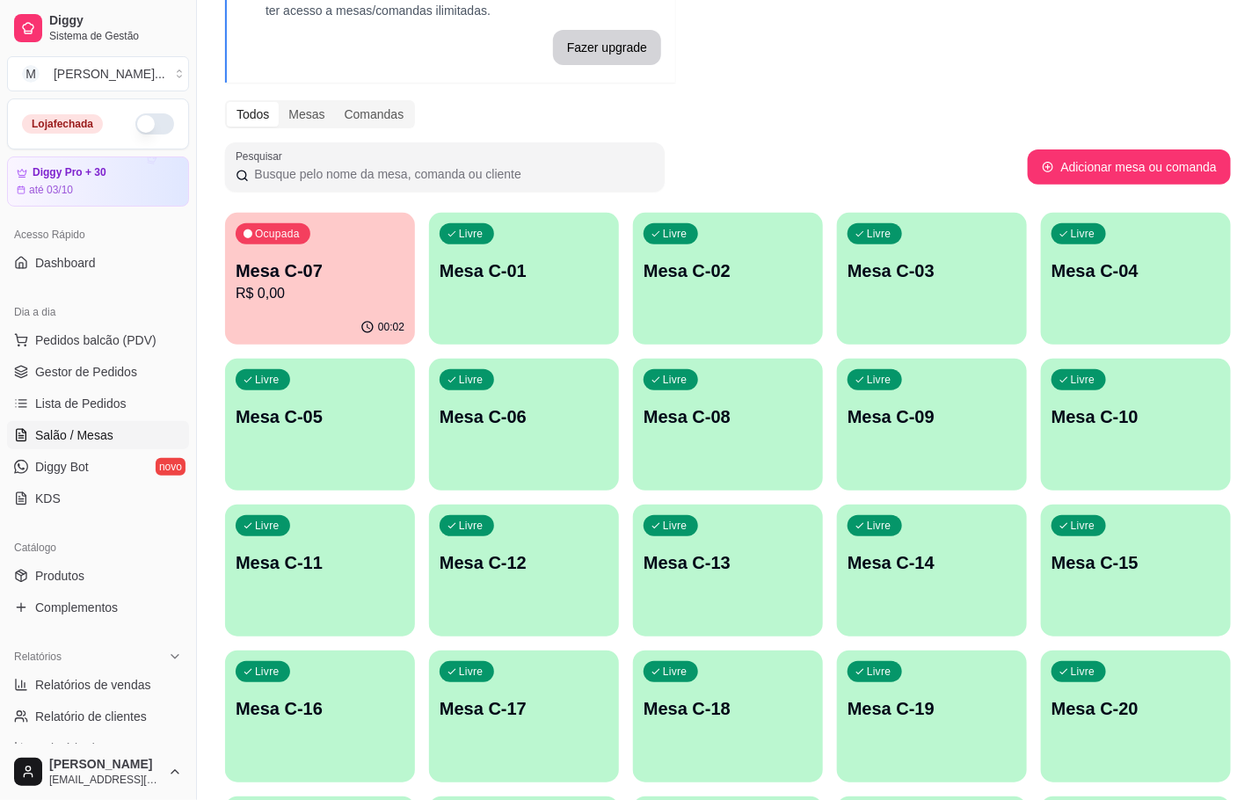
click at [731, 415] on p "Mesa C-08" at bounding box center [727, 416] width 169 height 25
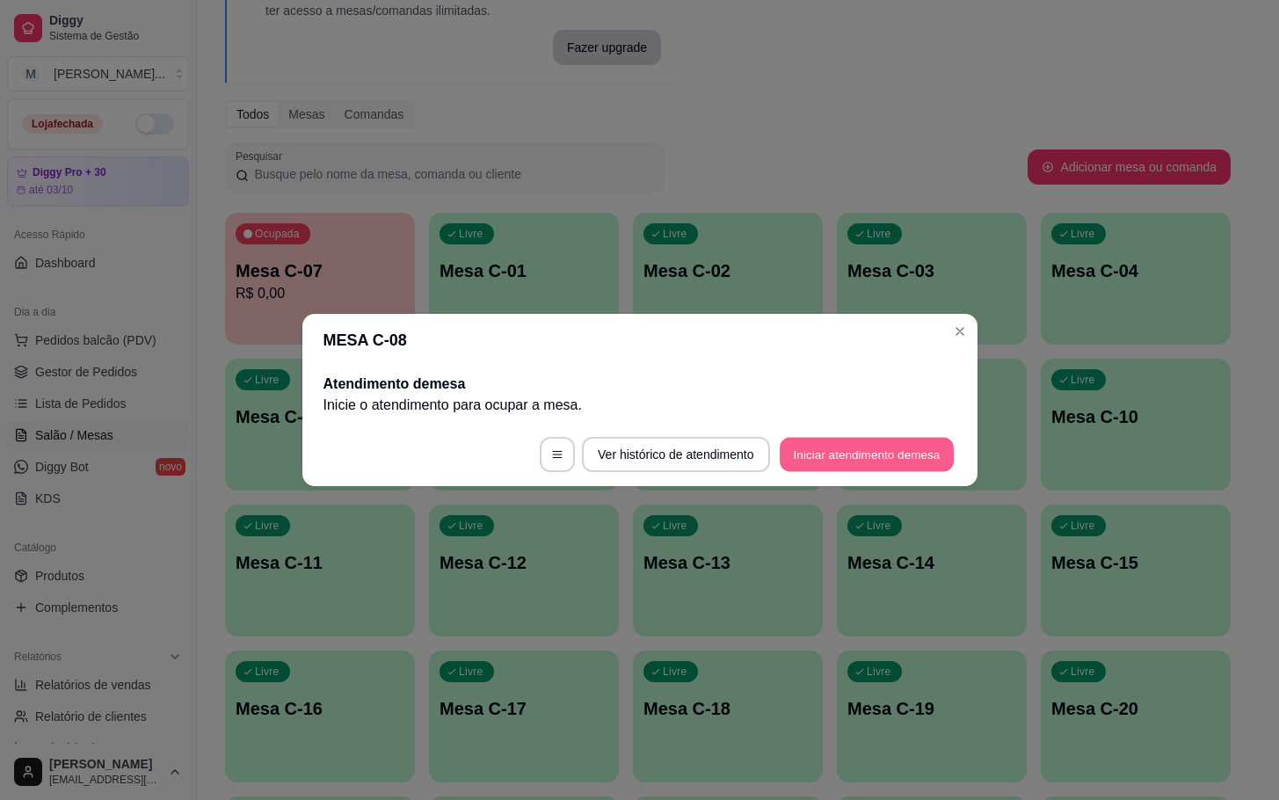
click at [886, 454] on button "Iniciar atendimento de mesa" at bounding box center [867, 455] width 174 height 34
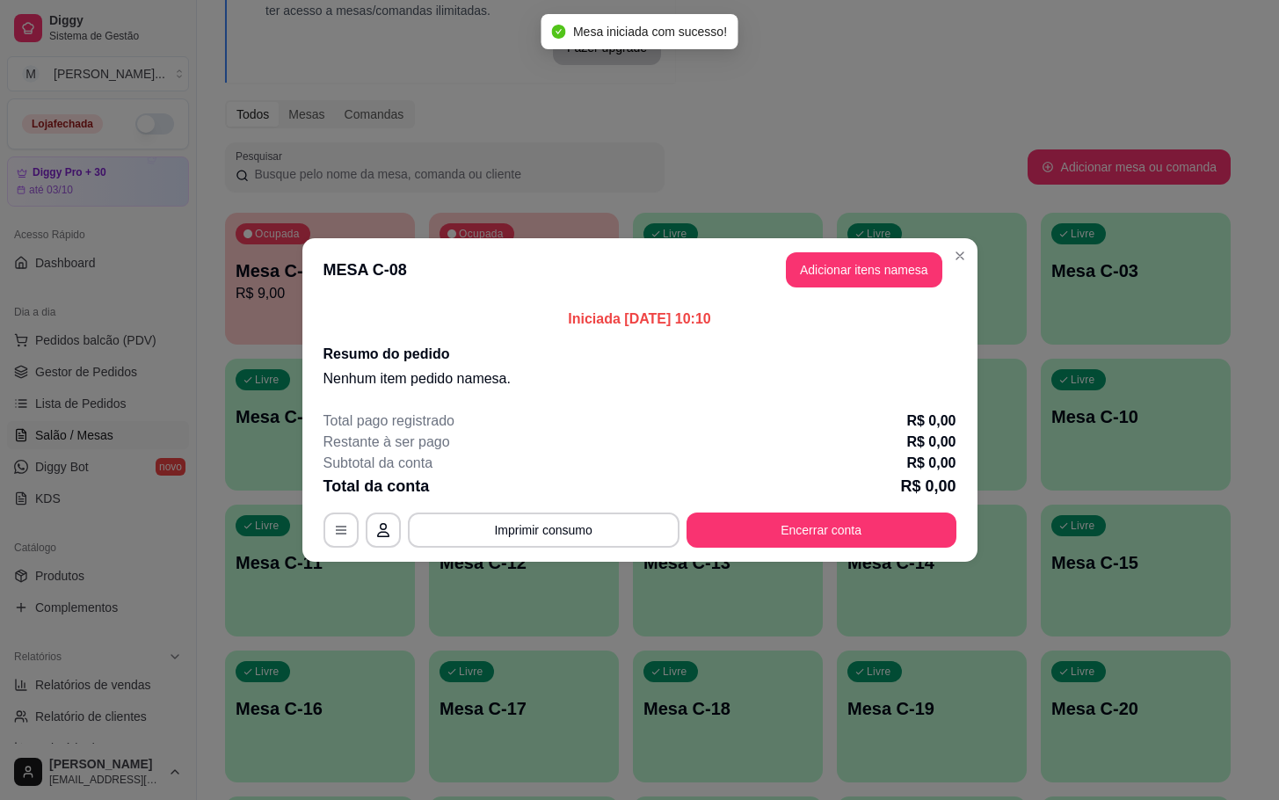
drag, startPoint x: 884, startPoint y: 288, endPoint x: 866, endPoint y: 288, distance: 18.5
click at [884, 290] on header "MESA C-08 Adicionar itens na mesa" at bounding box center [639, 269] width 675 height 63
click at [886, 269] on button "Adicionar itens na mesa" at bounding box center [864, 269] width 156 height 35
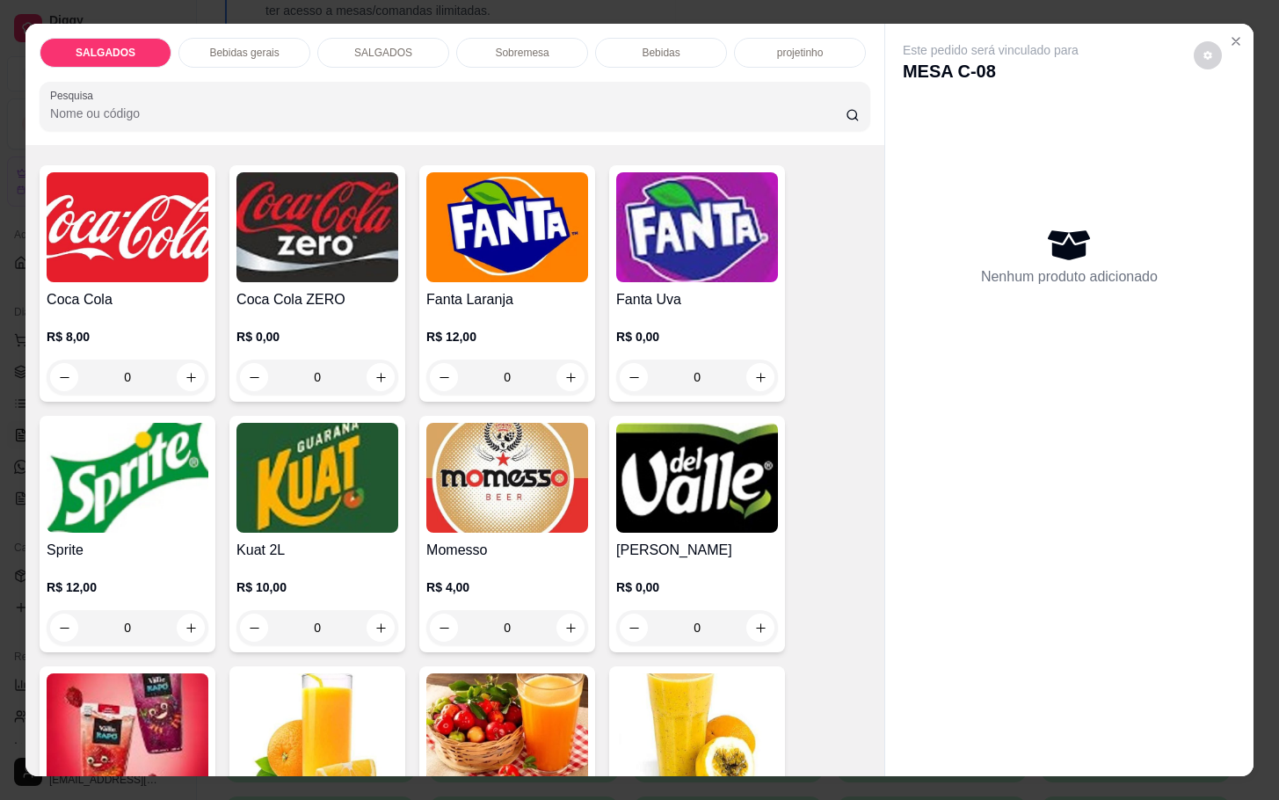
scroll to position [2901, 0]
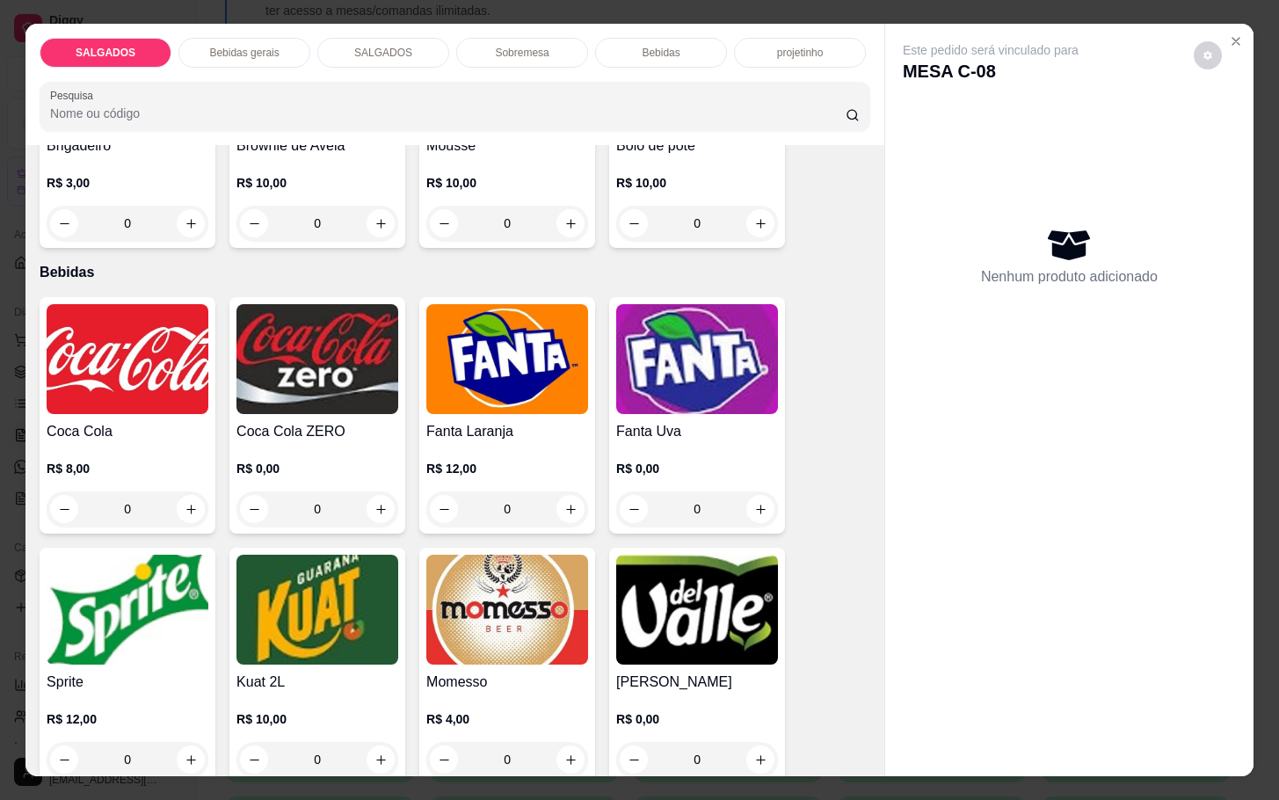
drag, startPoint x: 589, startPoint y: 618, endPoint x: 551, endPoint y: 628, distance: 39.0
click at [580, 620] on div "Coca Cola R$ 8,00 0 Coca Cola ZERO R$ 0,00 0 Fanta Laranja R$ 12,00 0 Fanta Uva…" at bounding box center [455, 801] width 831 height 1009
click at [536, 623] on img at bounding box center [507, 610] width 162 height 110
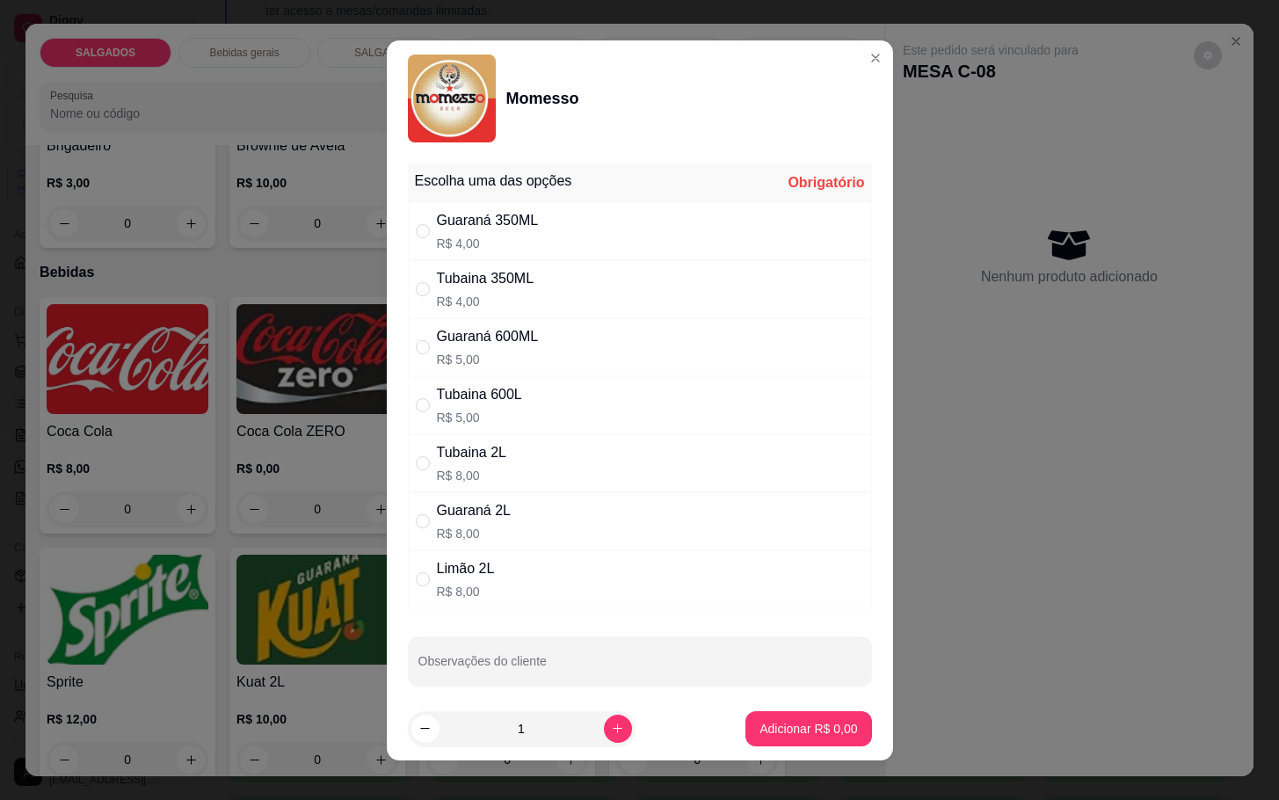
click at [530, 280] on div "Tubaina 350ML R$ 4,00" at bounding box center [640, 289] width 464 height 58
radio input "true"
click at [776, 738] on button "Adicionar R$ 4,00" at bounding box center [808, 728] width 126 height 35
type input "1"
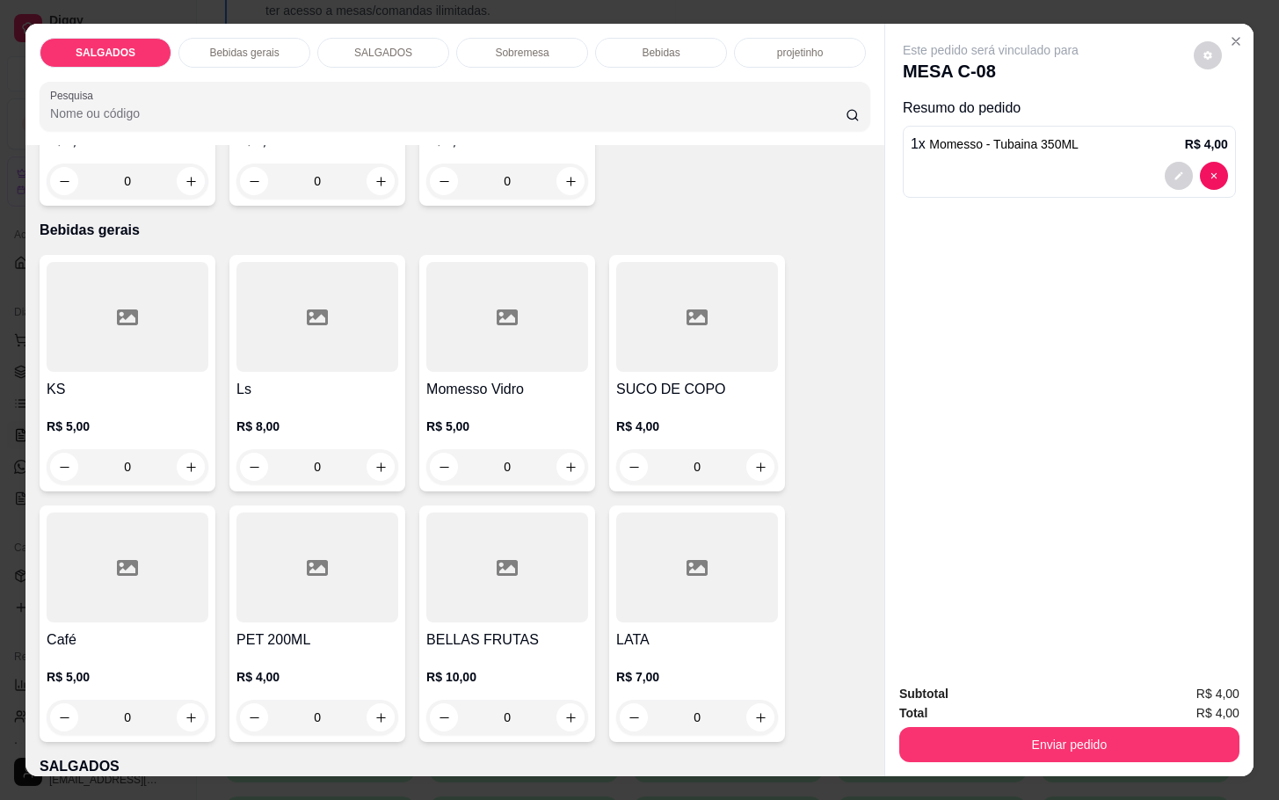
scroll to position [0, 0]
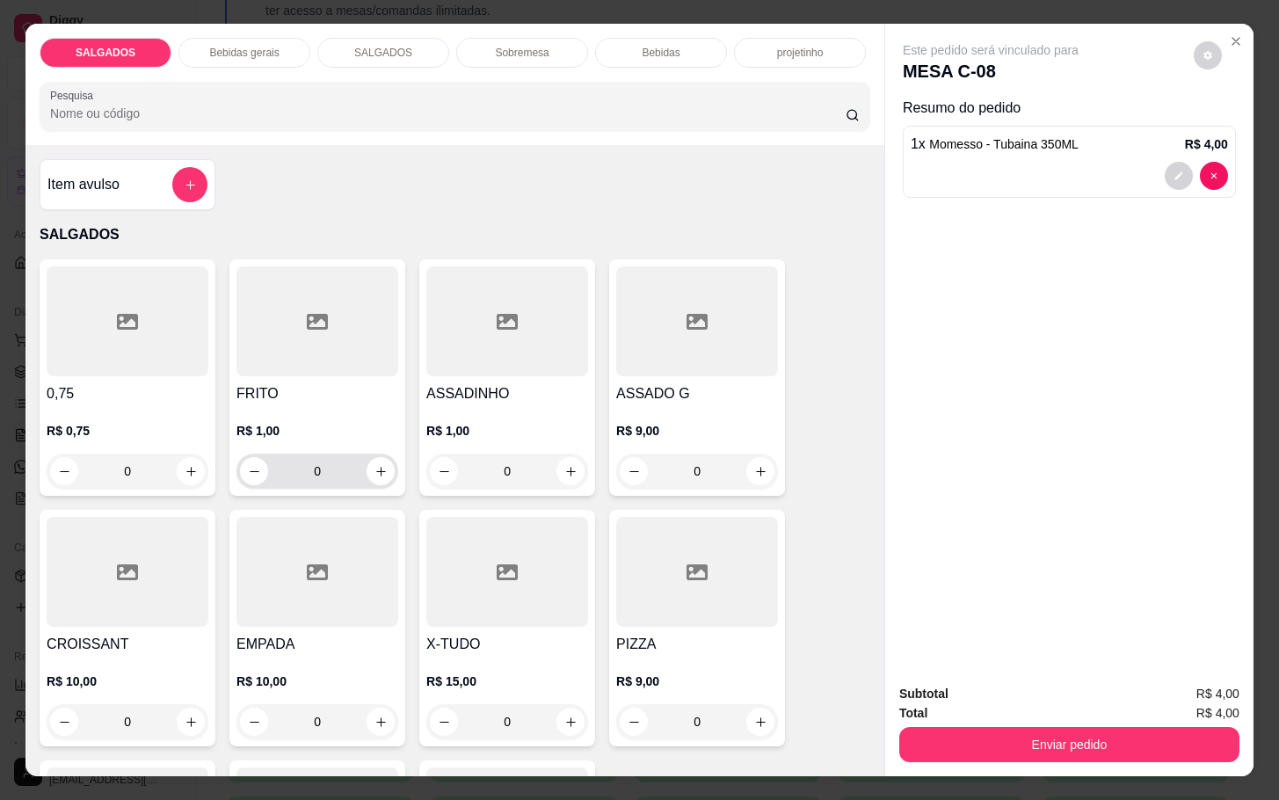
drag, startPoint x: 330, startPoint y: 454, endPoint x: 344, endPoint y: 454, distance: 14.1
click at [331, 454] on input "0" at bounding box center [317, 471] width 98 height 35
click at [528, 454] on input "0" at bounding box center [507, 471] width 98 height 35
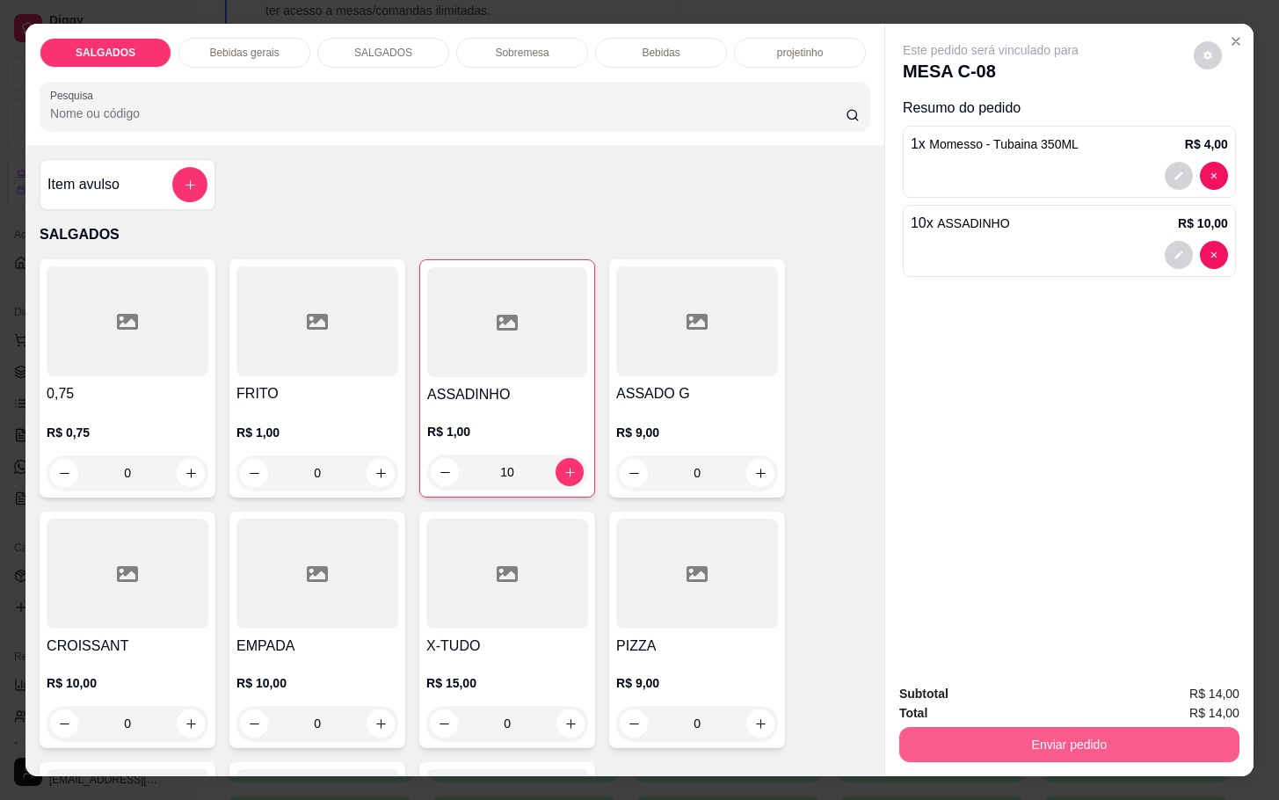
type input "10"
click at [1079, 742] on button "Enviar pedido" at bounding box center [1070, 744] width 330 height 34
click at [1174, 689] on button "Enviar pedido" at bounding box center [1191, 691] width 97 height 33
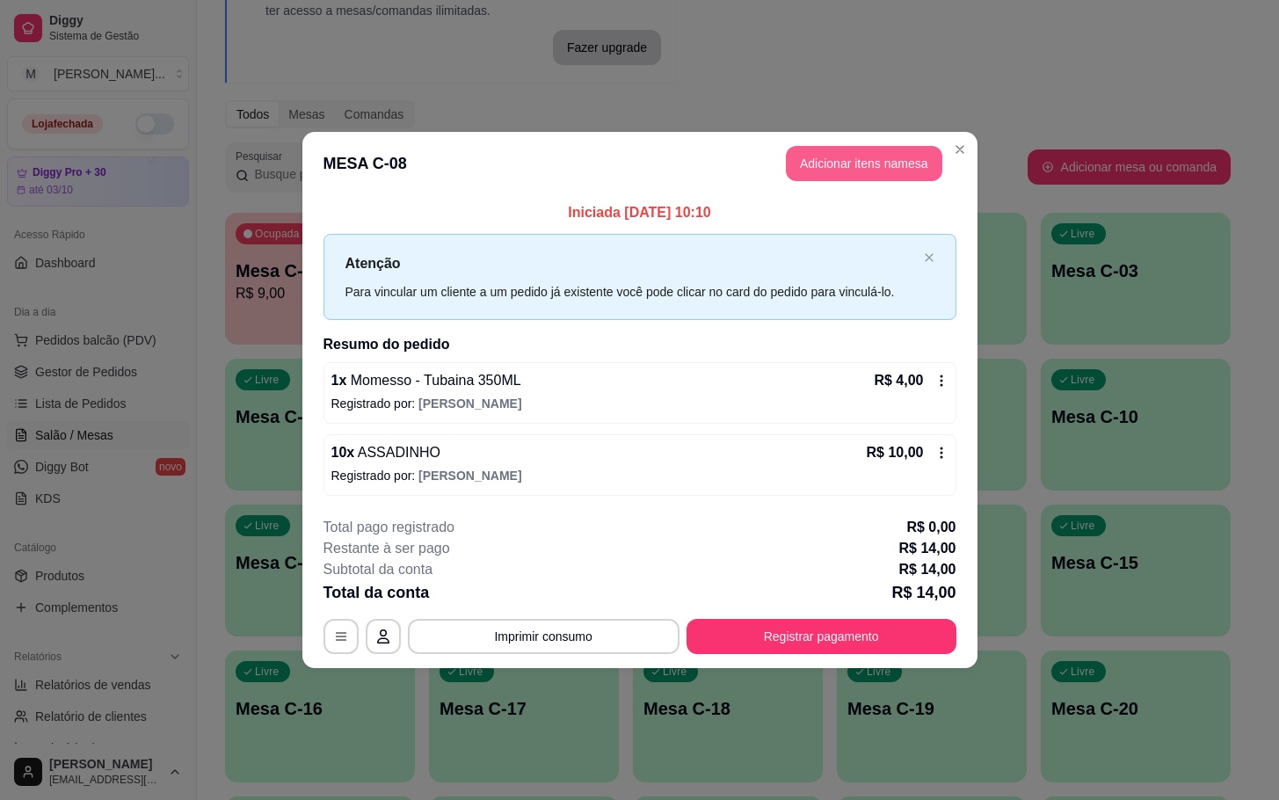
click at [862, 166] on button "Adicionar itens na mesa" at bounding box center [864, 163] width 156 height 35
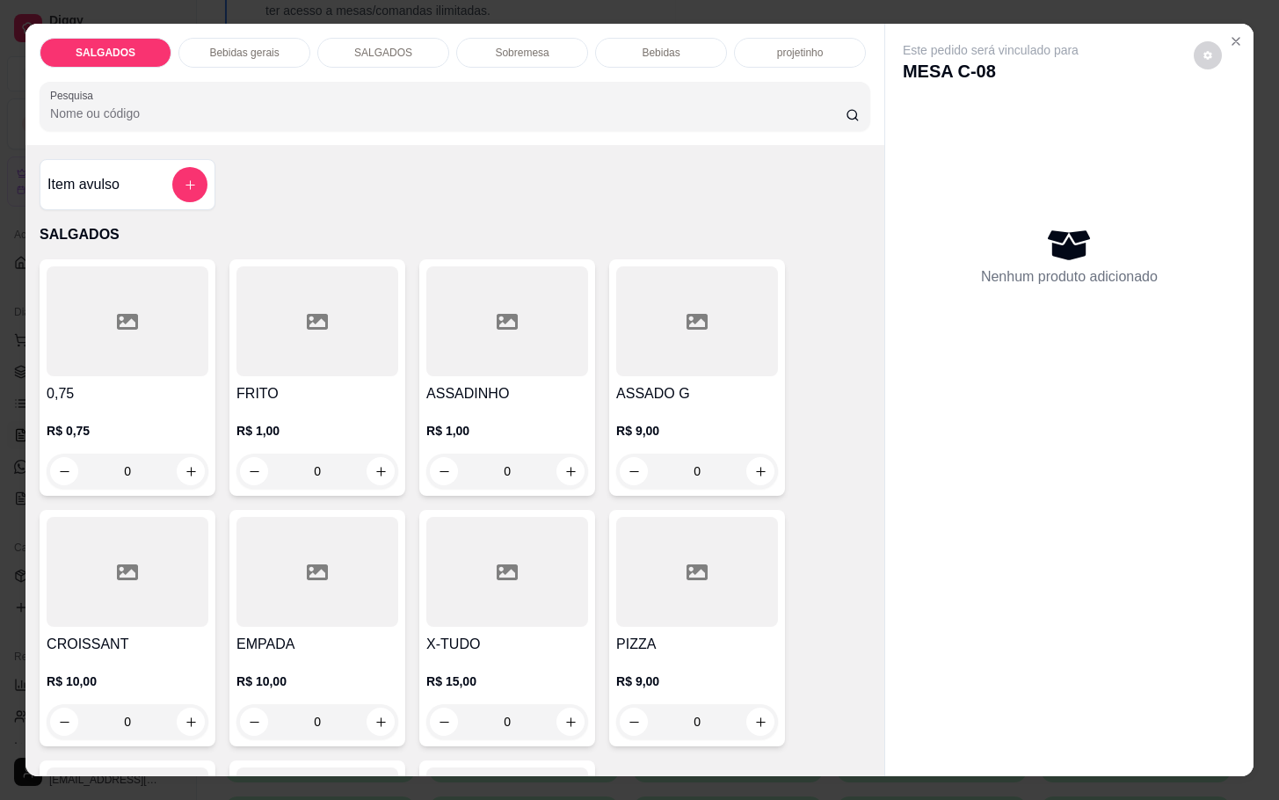
click at [668, 559] on div at bounding box center [697, 572] width 162 height 110
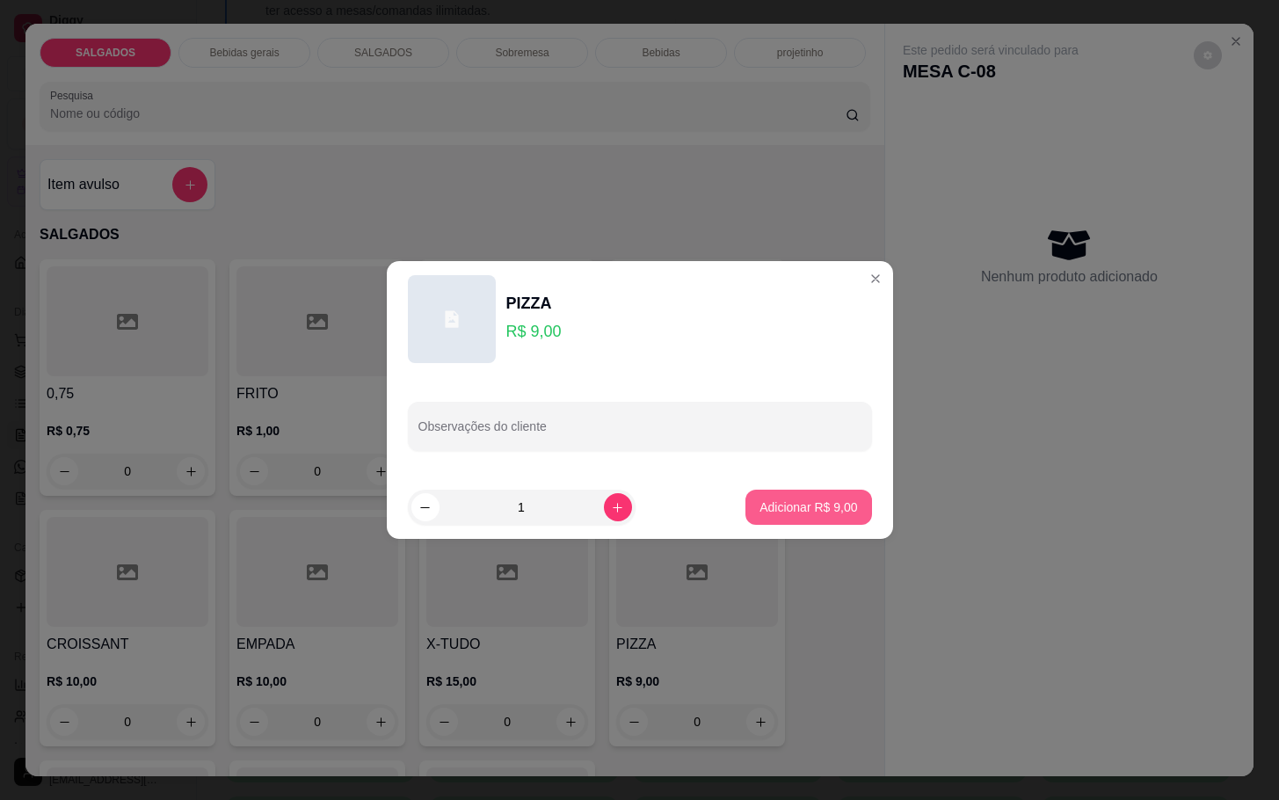
click at [782, 499] on p "Adicionar R$ 9,00" at bounding box center [809, 507] width 98 height 18
type input "1"
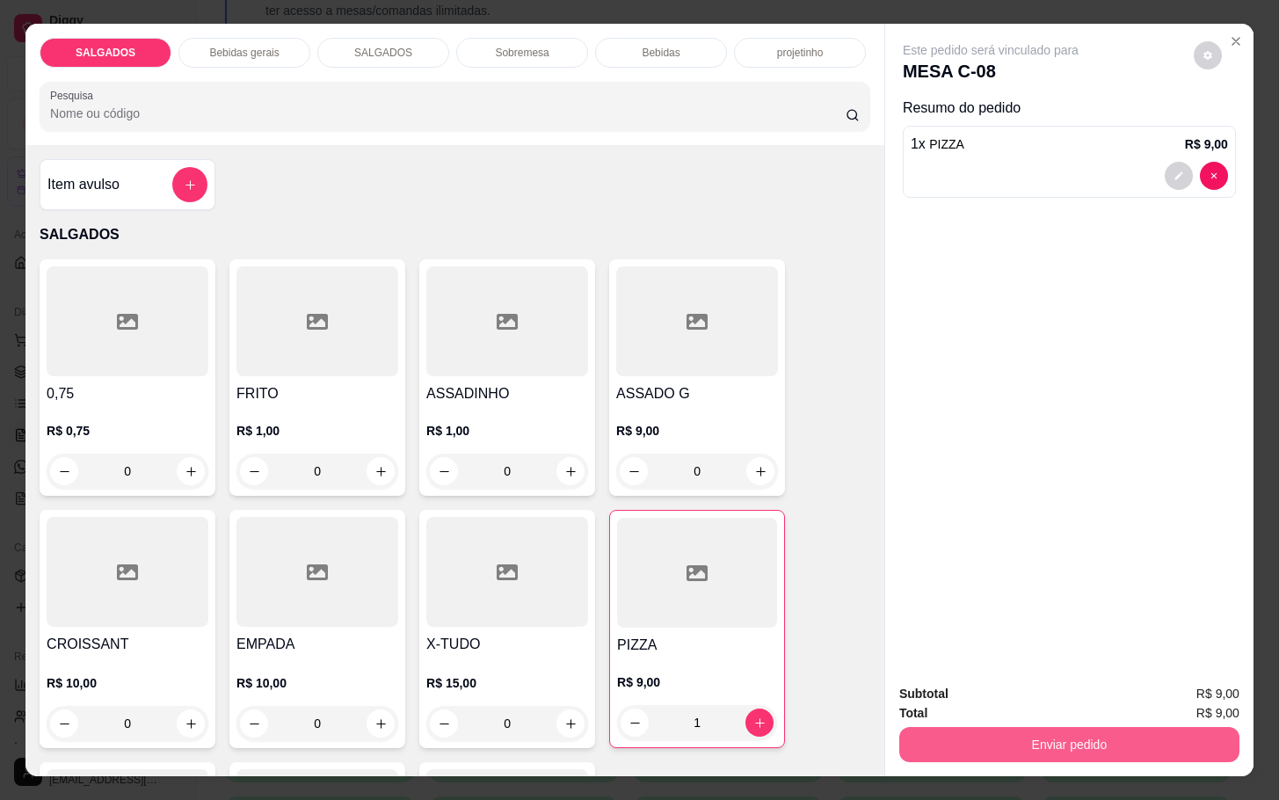
click at [1043, 738] on button "Enviar pedido" at bounding box center [1069, 744] width 340 height 35
click at [1166, 679] on button "Enviar pedido" at bounding box center [1190, 691] width 99 height 33
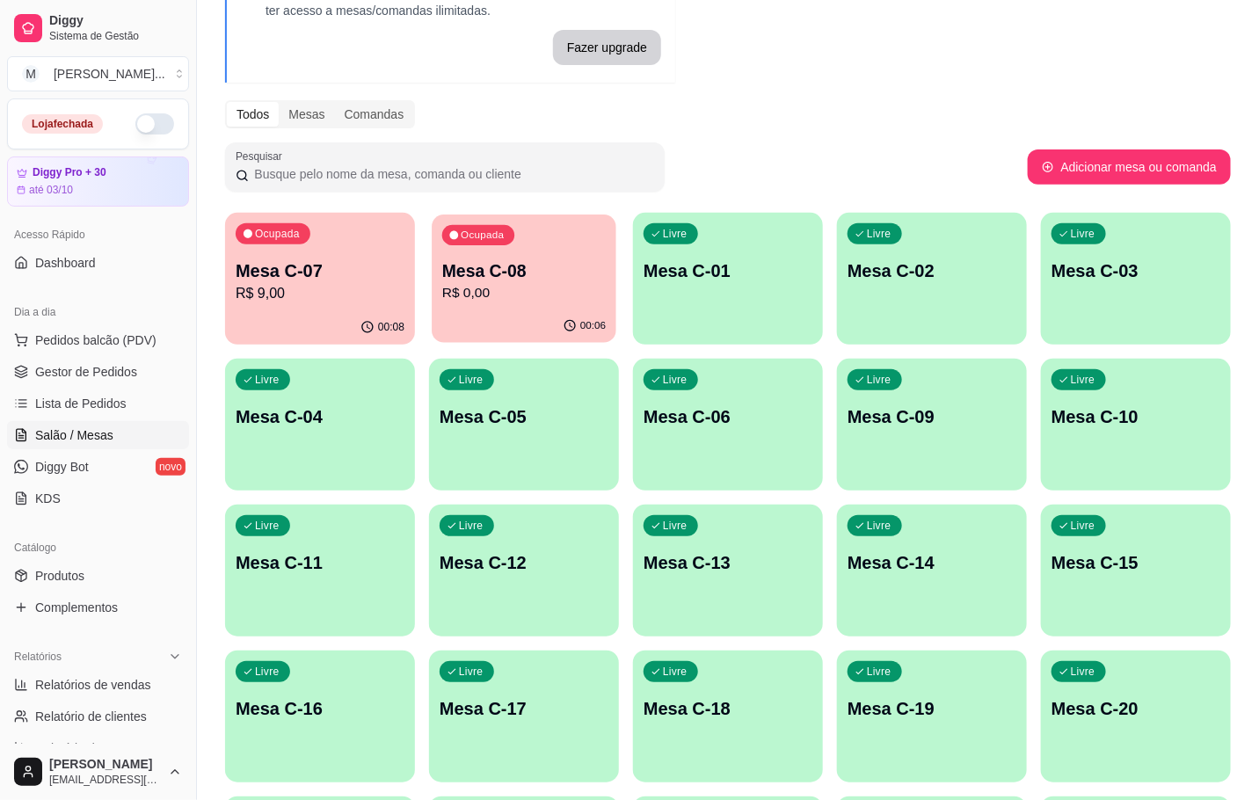
click at [459, 312] on div "00:06" at bounding box center [524, 325] width 185 height 33
click at [331, 307] on div "Ocupada Mesa C-07 R$ 9,00" at bounding box center [320, 262] width 190 height 98
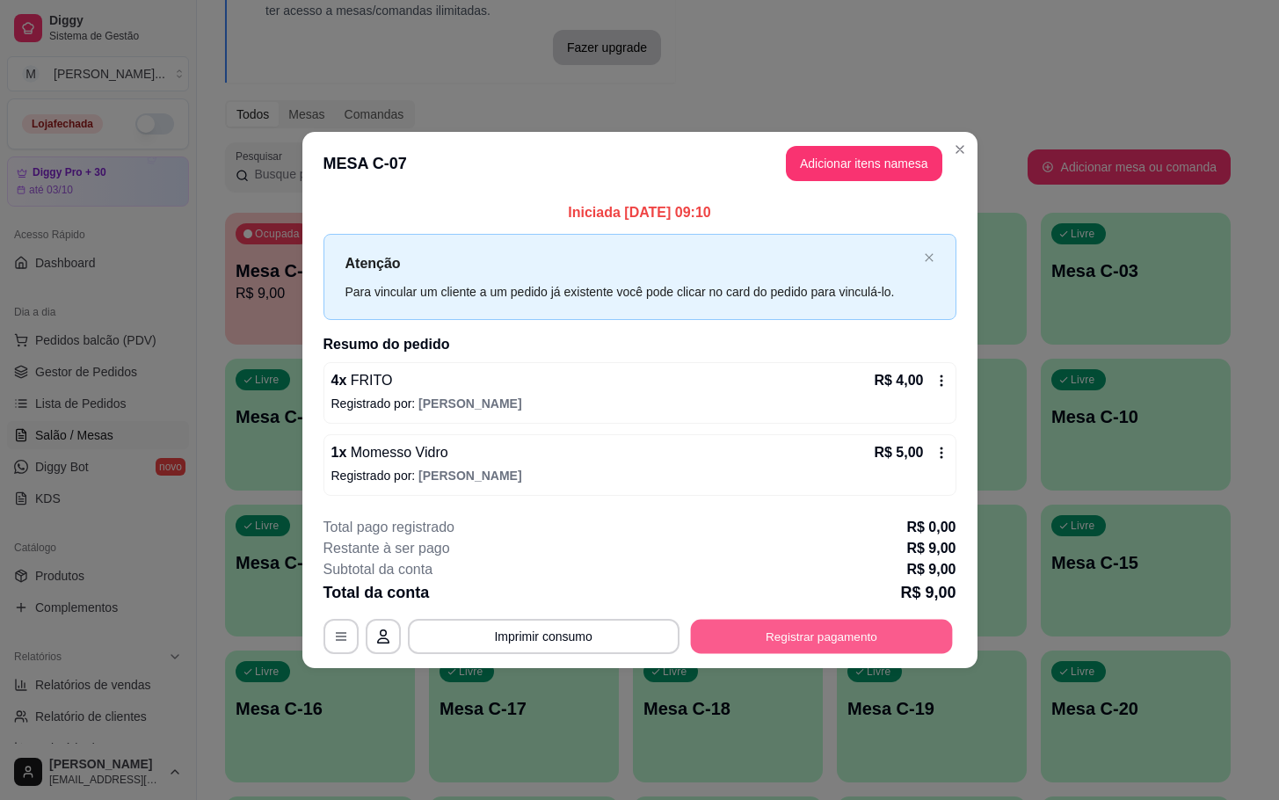
click at [884, 625] on button "Registrar pagamento" at bounding box center [821, 636] width 262 height 34
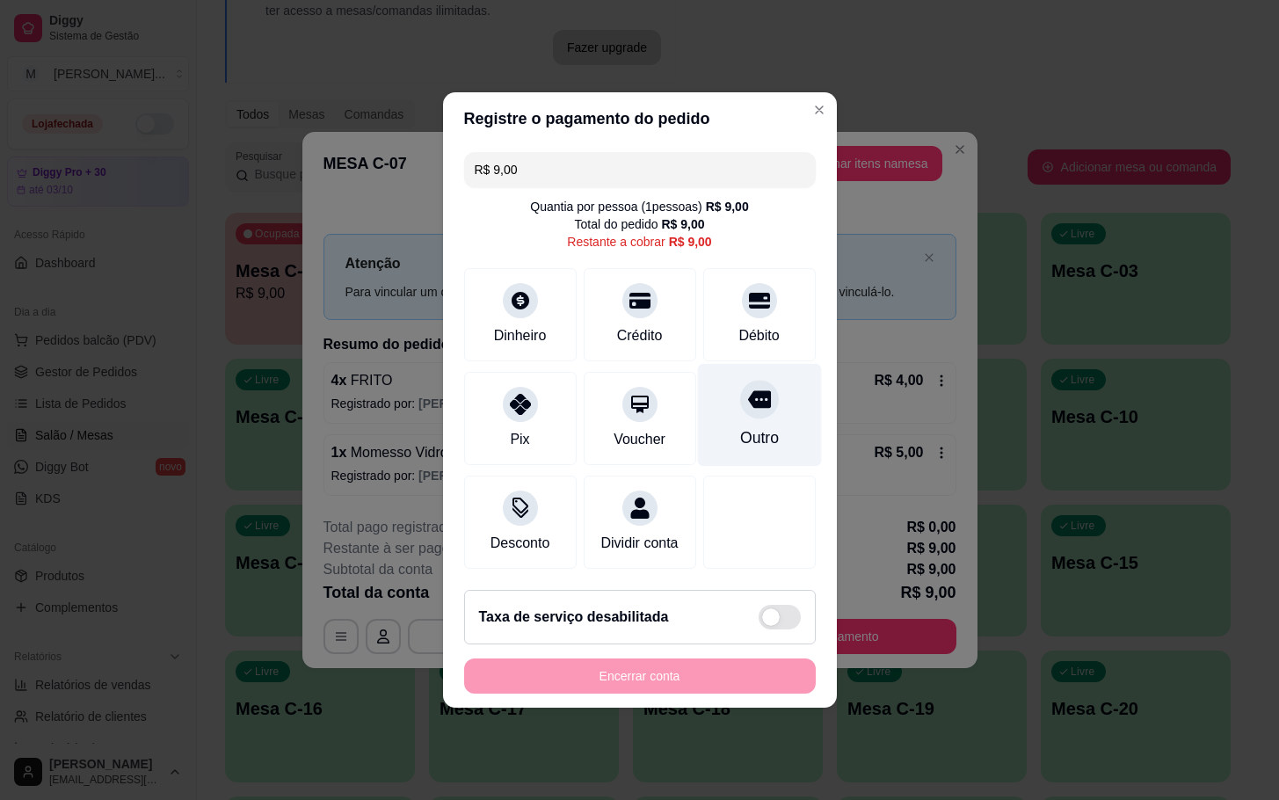
click at [752, 407] on div "Outro" at bounding box center [759, 415] width 124 height 103
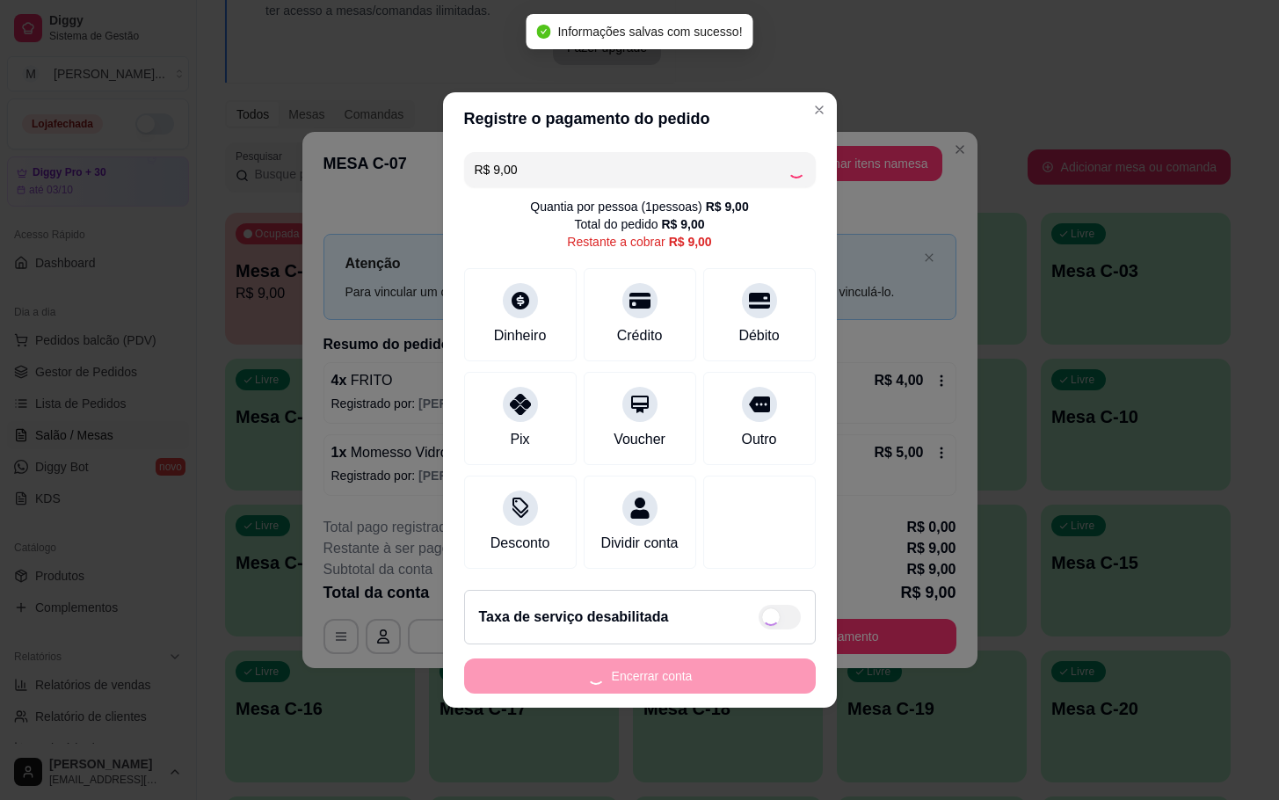
type input "R$ 0,00"
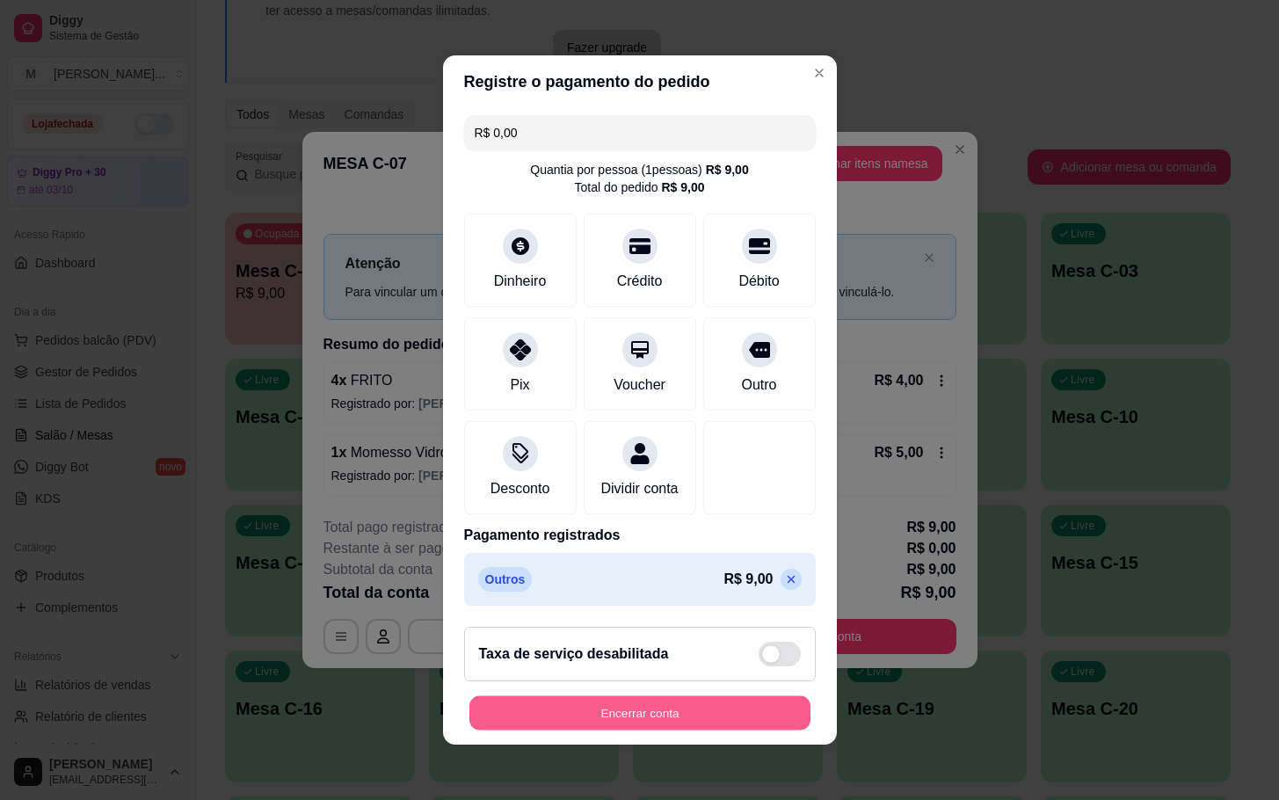
click at [567, 713] on button "Encerrar conta" at bounding box center [639, 713] width 341 height 34
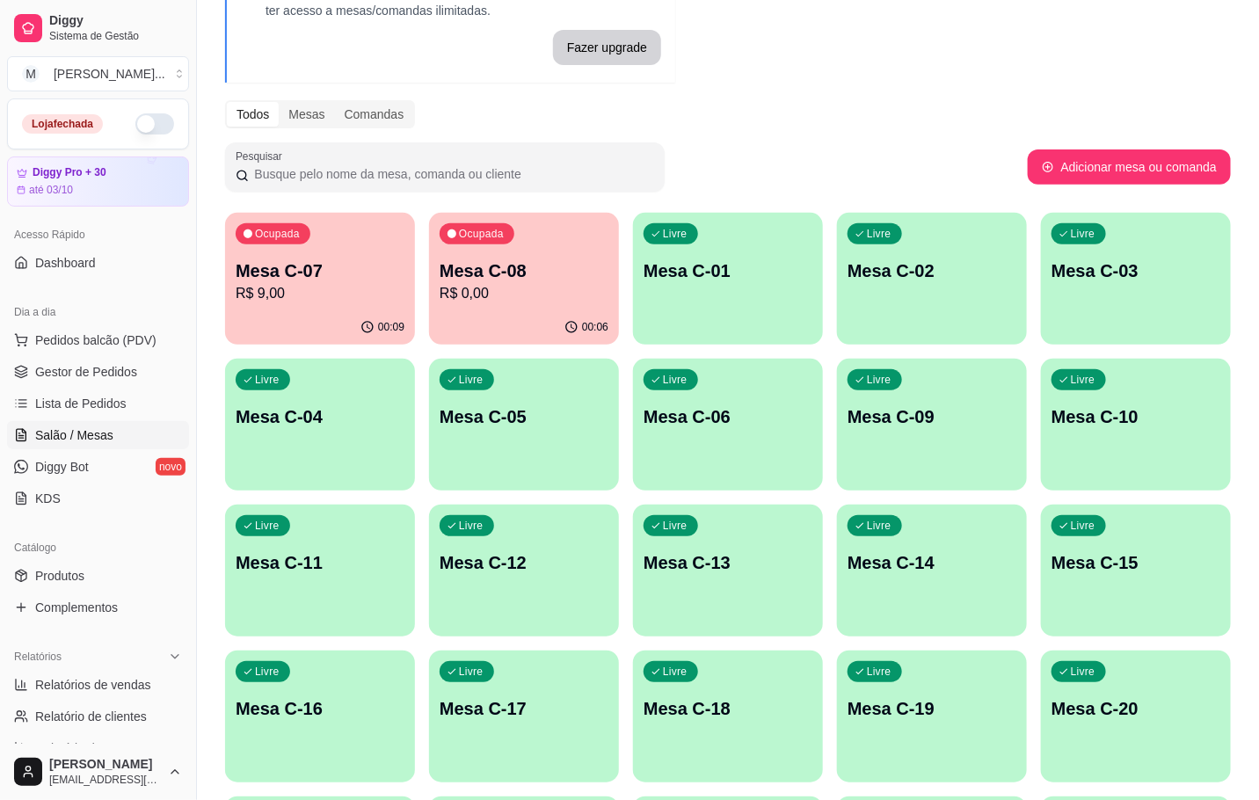
click at [341, 283] on p "R$ 9,00" at bounding box center [320, 293] width 169 height 21
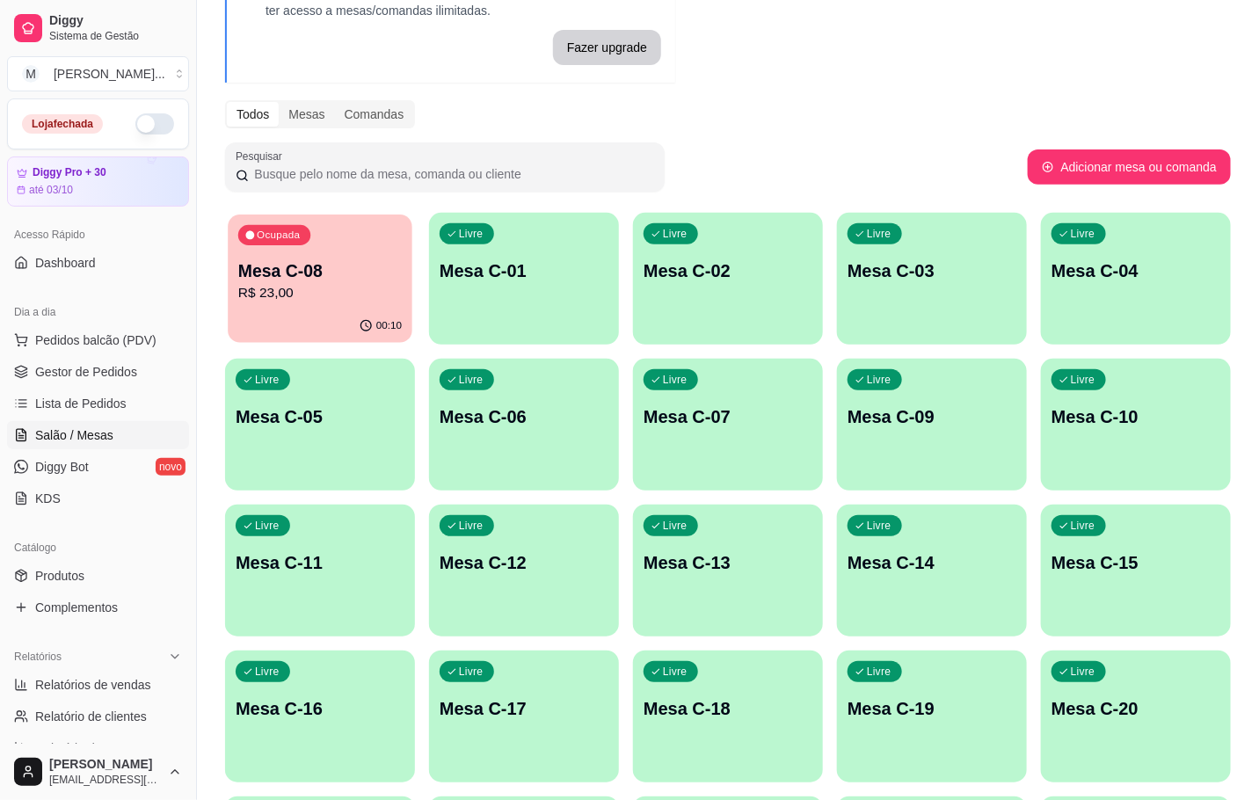
click at [349, 335] on div "00:10" at bounding box center [320, 325] width 185 height 33
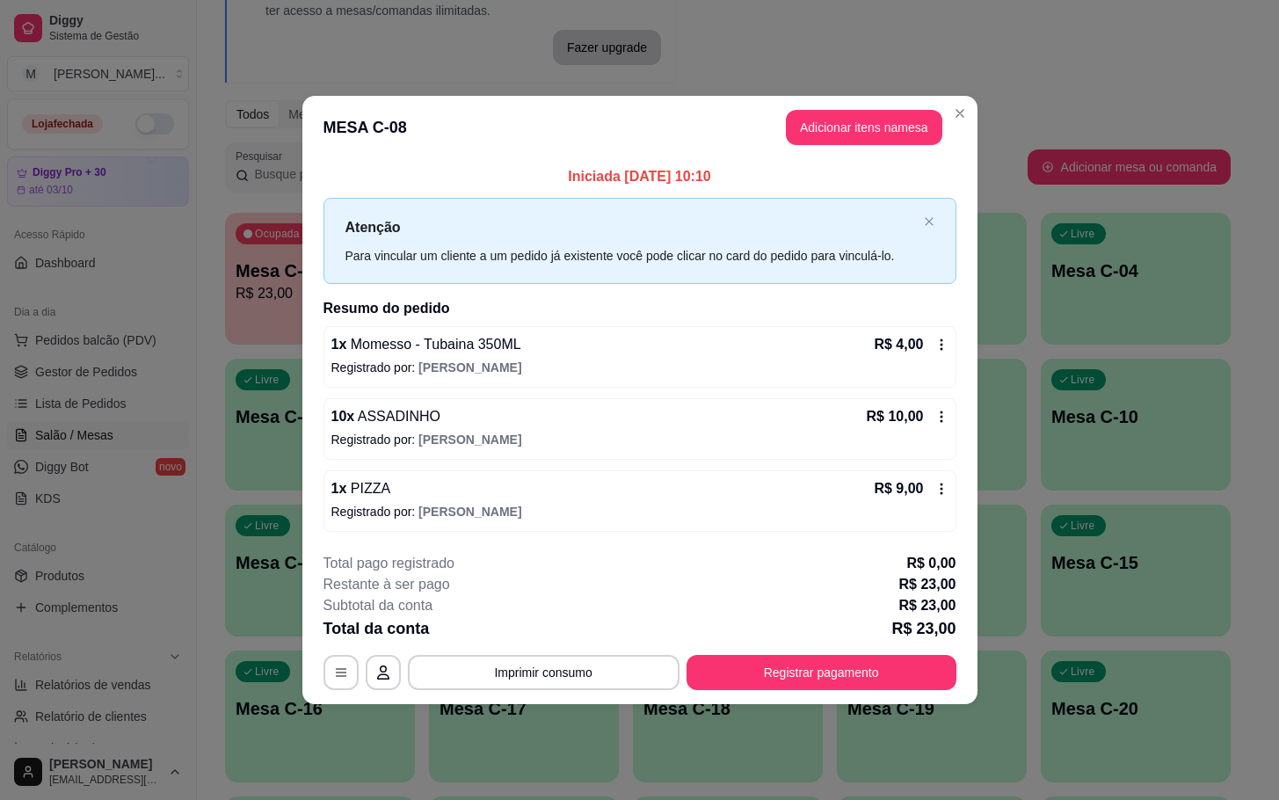
click at [942, 497] on div "R$ 9,00" at bounding box center [911, 488] width 74 height 21
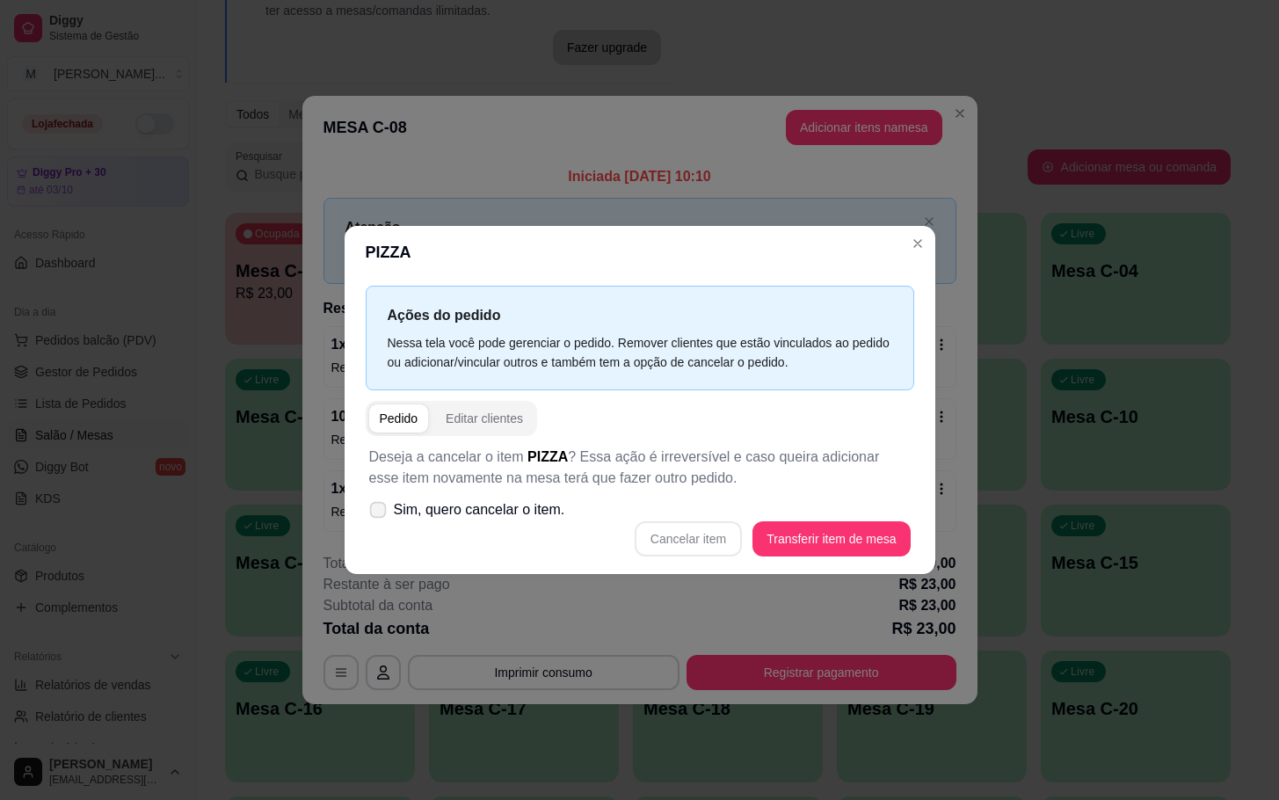
click at [506, 505] on span "Sim, quero cancelar o item." at bounding box center [479, 509] width 171 height 21
click at [380, 513] on input "Sim, quero cancelar o item." at bounding box center [373, 518] width 11 height 11
checkbox input "true"
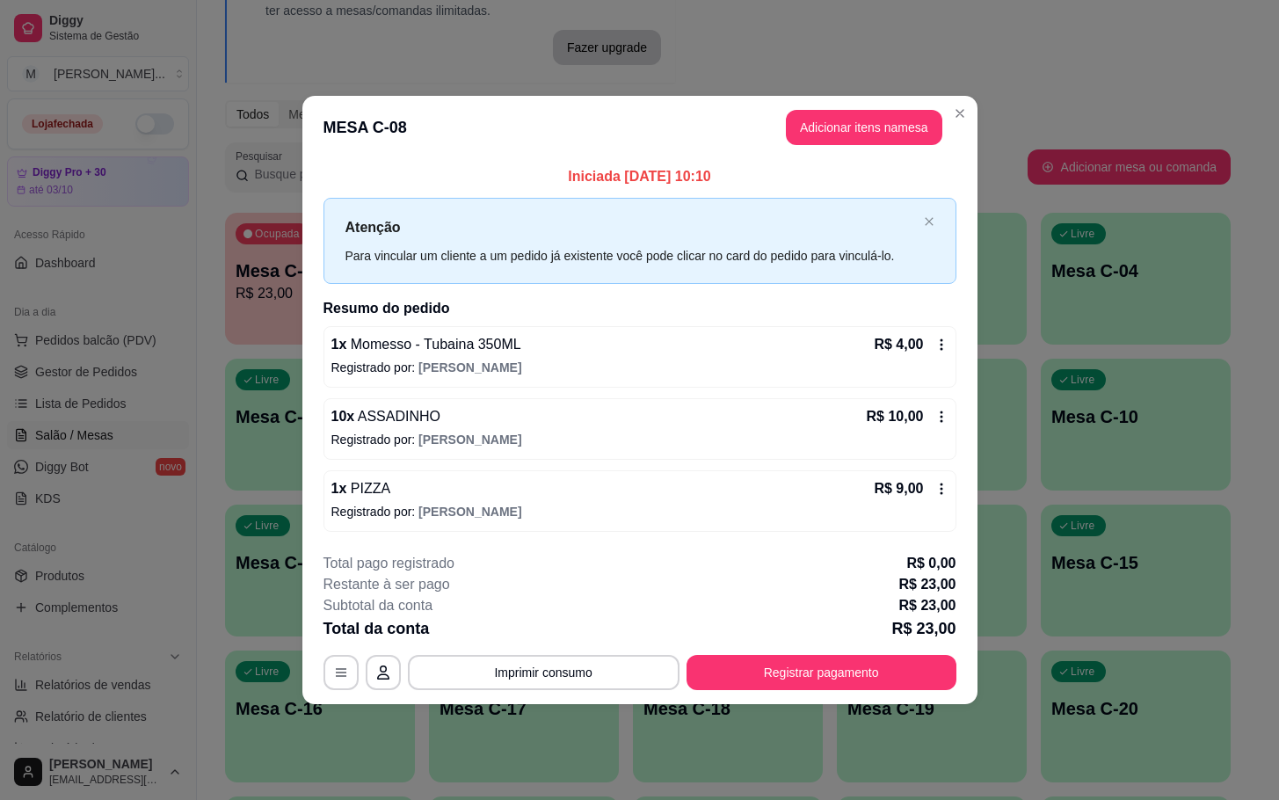
click at [939, 486] on icon at bounding box center [941, 489] width 14 height 14
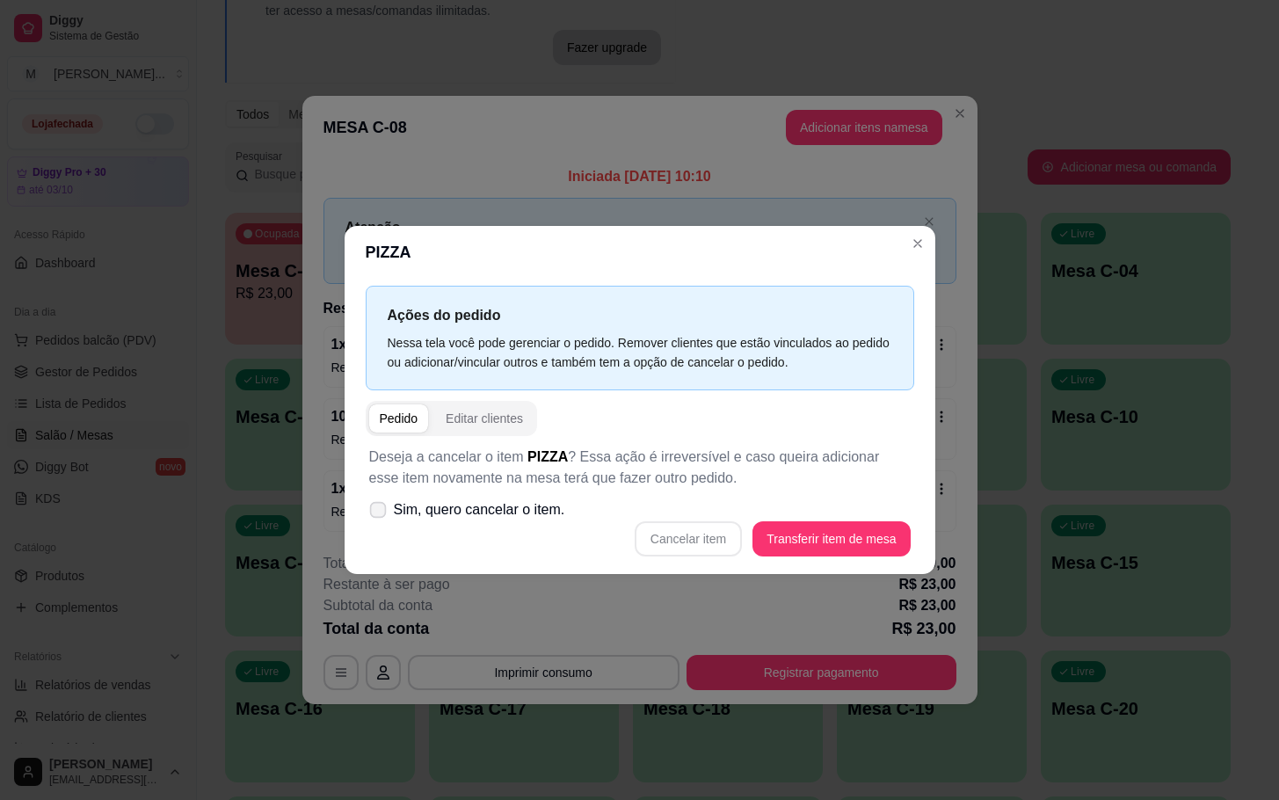
click at [443, 515] on span "Sim, quero cancelar o item." at bounding box center [479, 509] width 171 height 21
click at [380, 515] on input "Sim, quero cancelar o item." at bounding box center [373, 518] width 11 height 11
checkbox input "true"
click at [704, 543] on button "Cancelar item" at bounding box center [688, 539] width 105 height 34
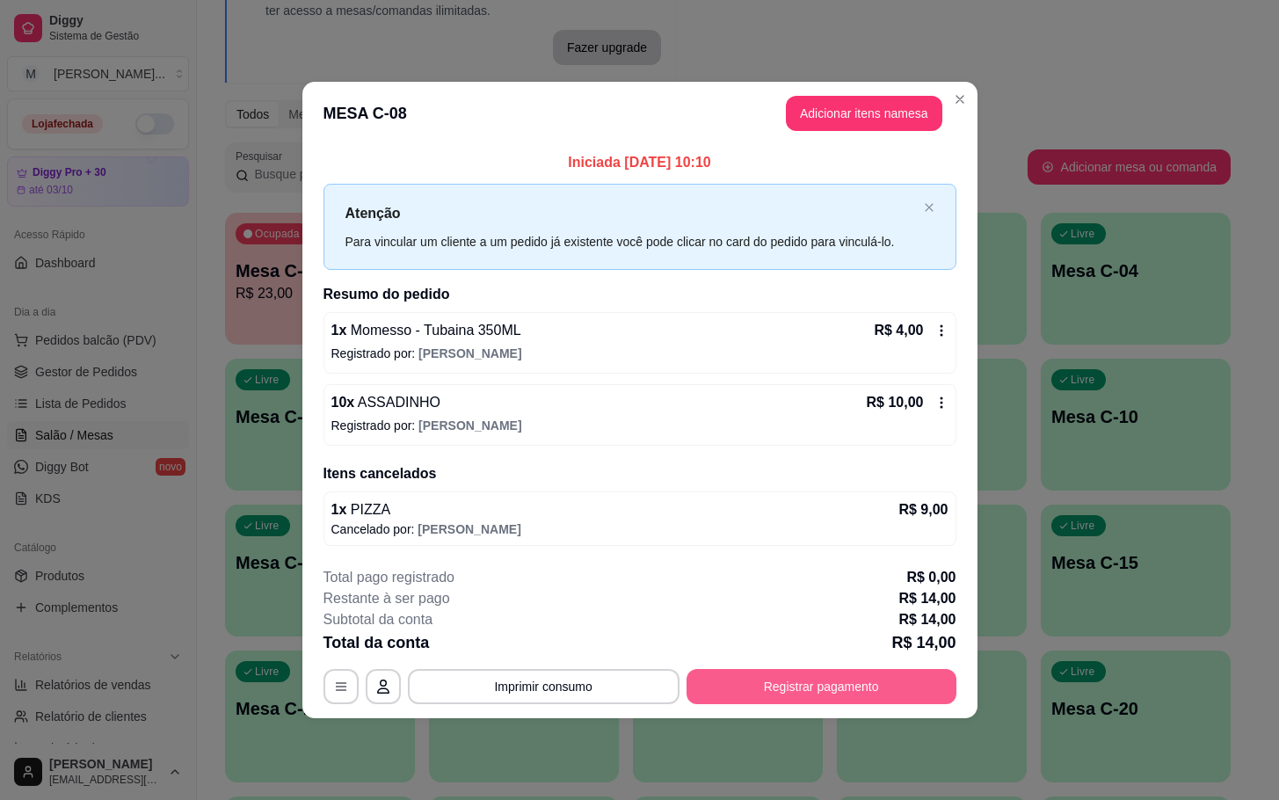
click at [873, 692] on button "Registrar pagamento" at bounding box center [822, 686] width 270 height 35
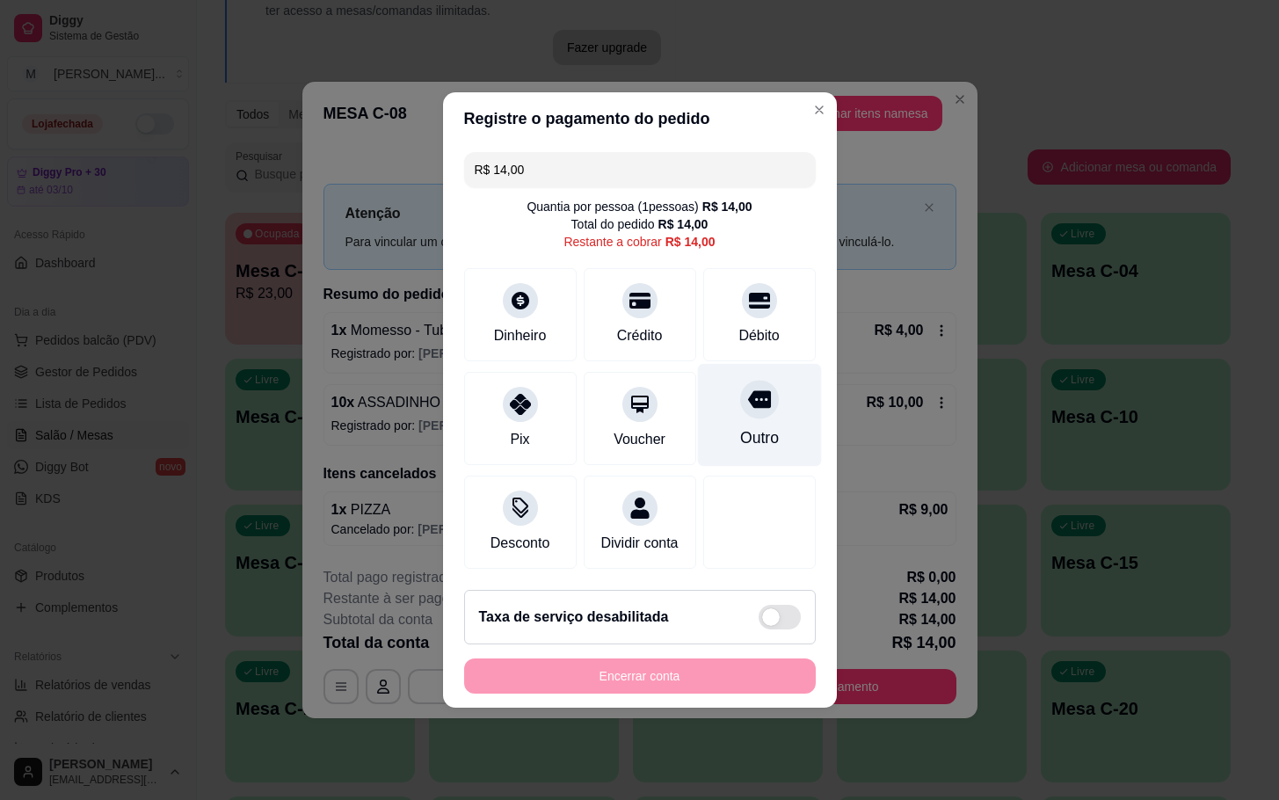
click at [763, 425] on div "Outro" at bounding box center [759, 415] width 124 height 103
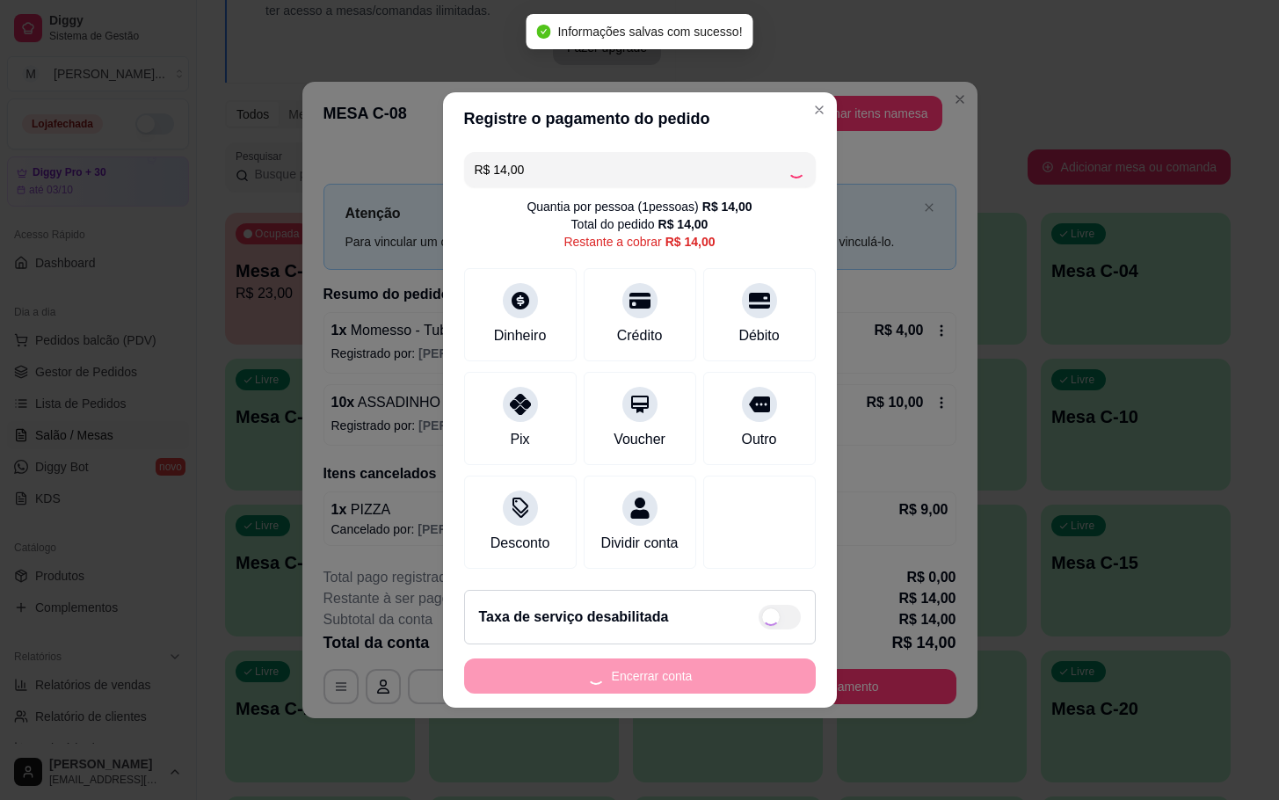
type input "R$ 0,00"
